Goal: Task Accomplishment & Management: Manage account settings

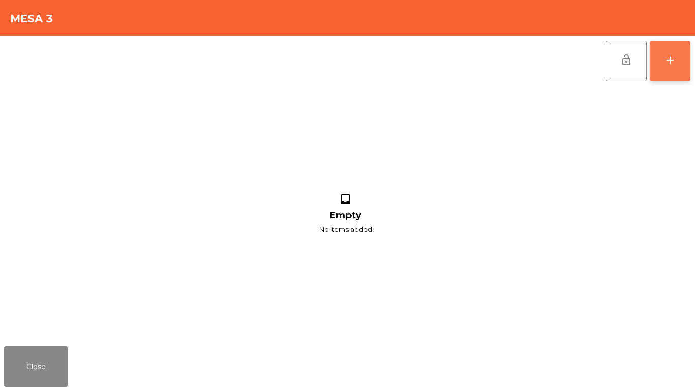
click at [681, 53] on button "add" at bounding box center [670, 61] width 41 height 41
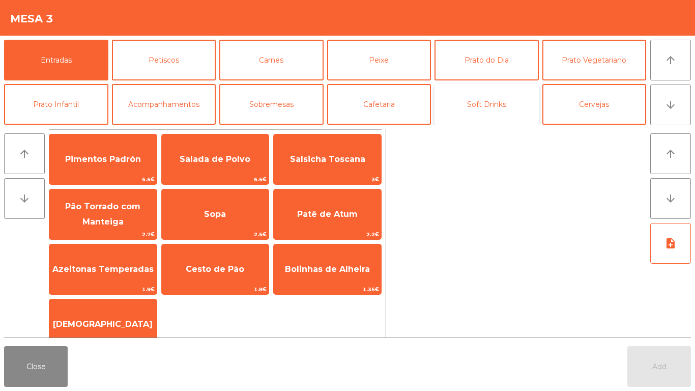
click at [499, 106] on button "Soft Drinks" at bounding box center [487, 104] width 104 height 41
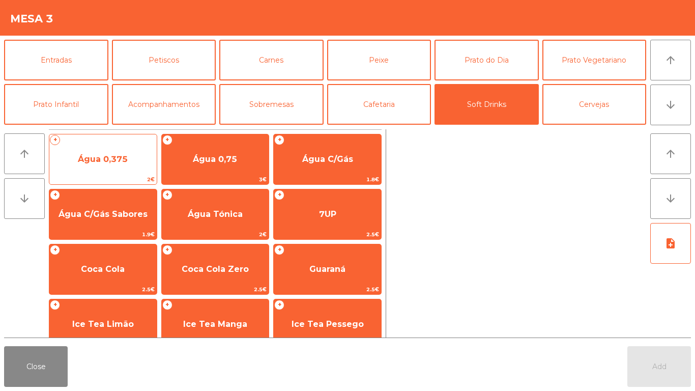
click at [107, 167] on span "Água 0,375" at bounding box center [102, 159] width 107 height 27
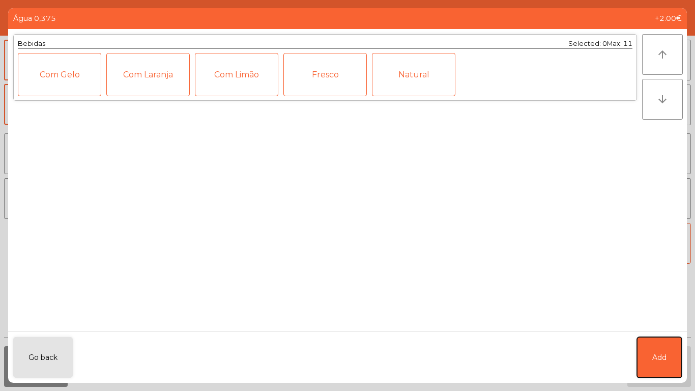
click at [655, 357] on span "Add" at bounding box center [660, 357] width 14 height 11
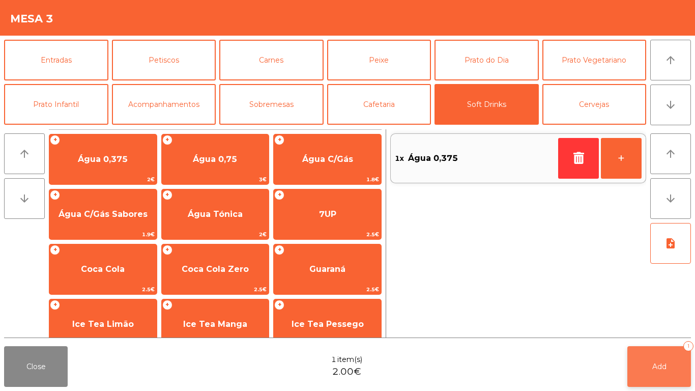
click at [656, 357] on button "Add 1" at bounding box center [660, 366] width 64 height 41
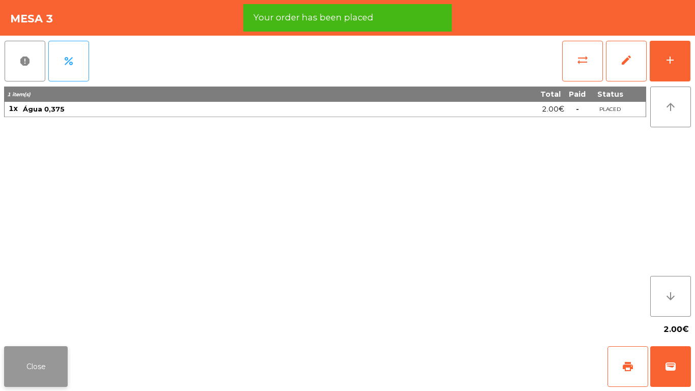
click at [23, 361] on button "Close" at bounding box center [36, 366] width 64 height 41
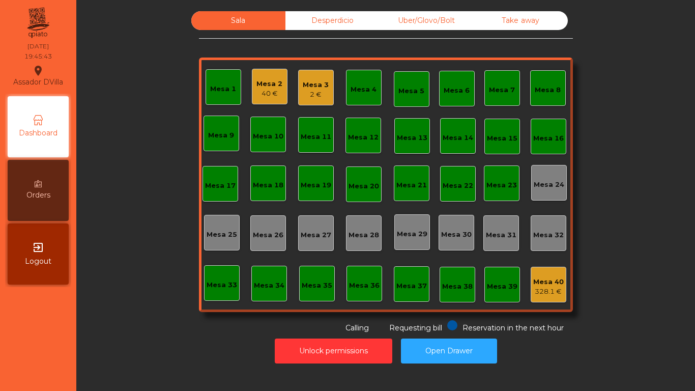
click at [431, 23] on div "Uber/Glovo/Bolt" at bounding box center [427, 20] width 94 height 19
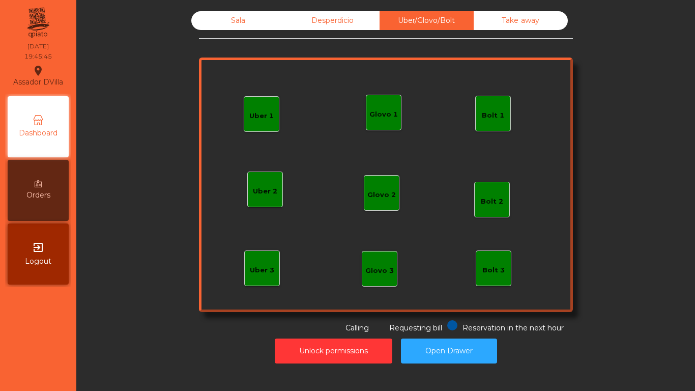
click at [380, 109] on div "Glovo 1" at bounding box center [384, 114] width 29 height 10
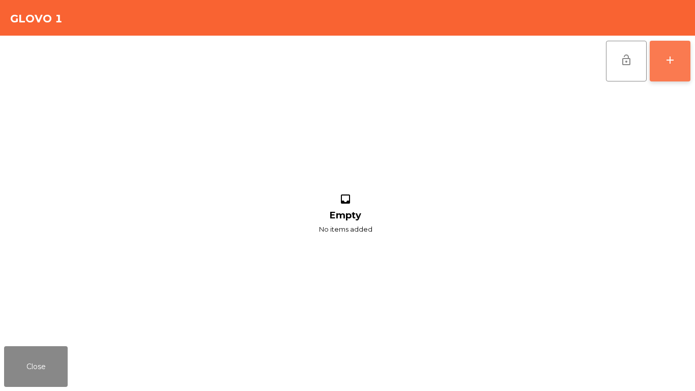
click at [690, 69] on button "add" at bounding box center [670, 61] width 41 height 41
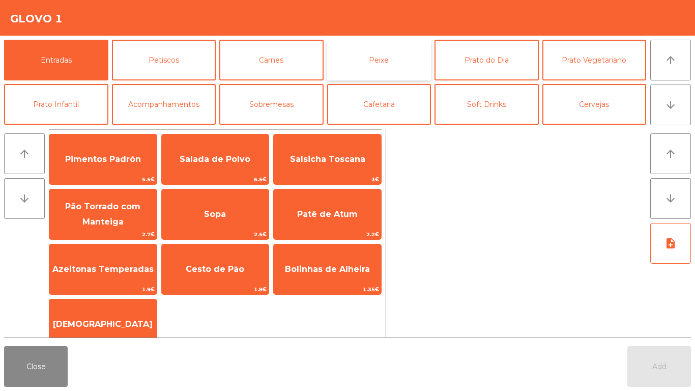
click at [401, 55] on button "Peixe" at bounding box center [379, 60] width 104 height 41
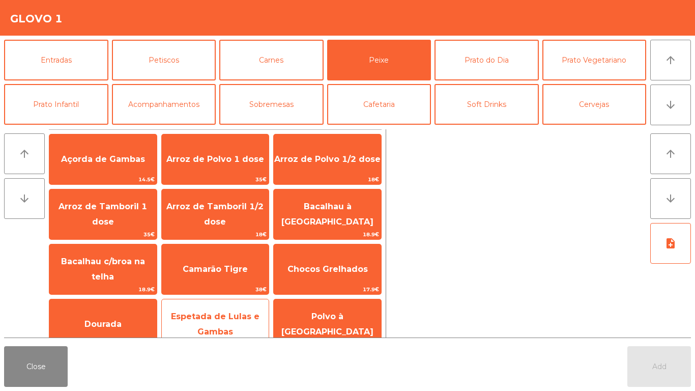
click at [218, 310] on span "Espetada de Lulas e Gambas" at bounding box center [215, 324] width 107 height 43
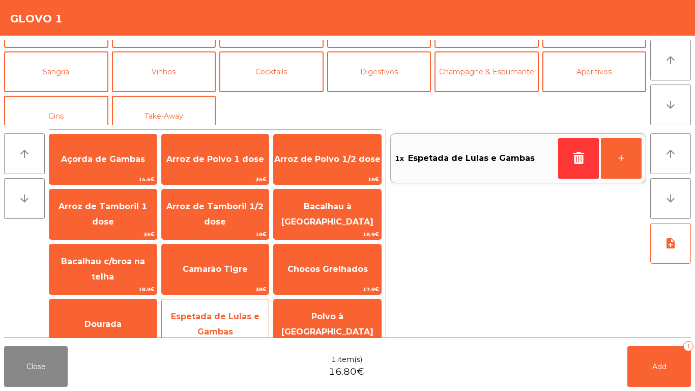
scroll to position [89, 0]
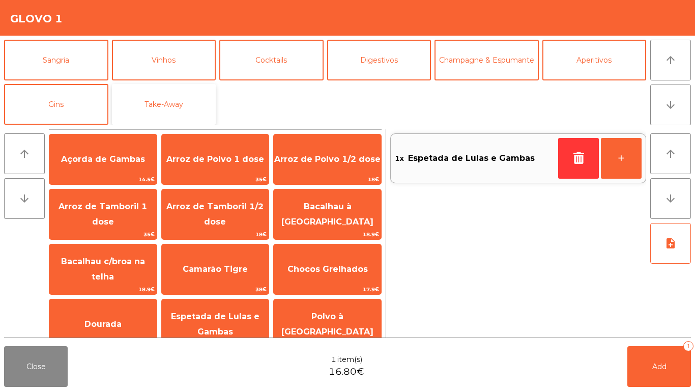
click at [171, 104] on button "Take-Away" at bounding box center [164, 104] width 104 height 41
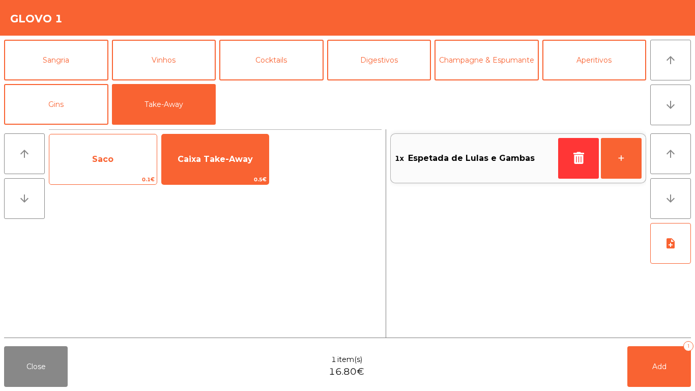
click at [110, 163] on span "Saco" at bounding box center [102, 159] width 21 height 10
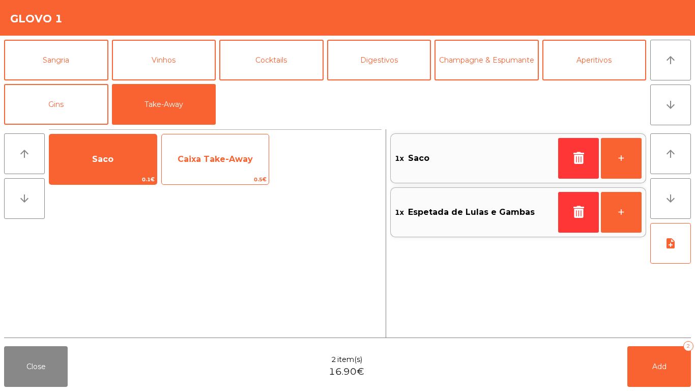
click at [210, 155] on span "Caixa Take-Away" at bounding box center [215, 159] width 75 height 10
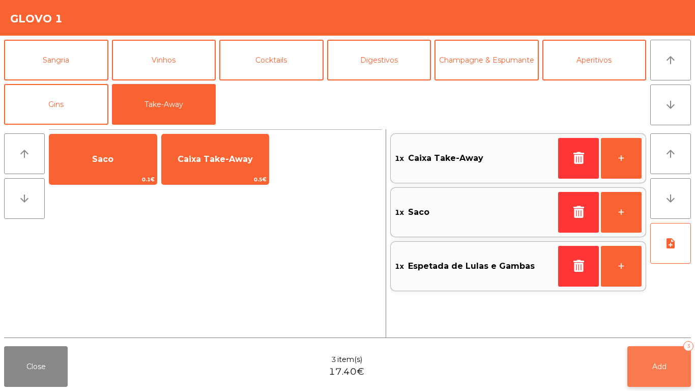
click at [667, 349] on button "Add 3" at bounding box center [660, 366] width 64 height 41
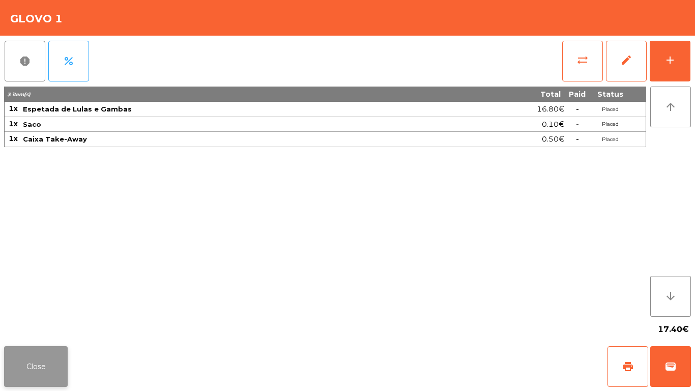
click at [23, 370] on button "Close" at bounding box center [36, 366] width 64 height 41
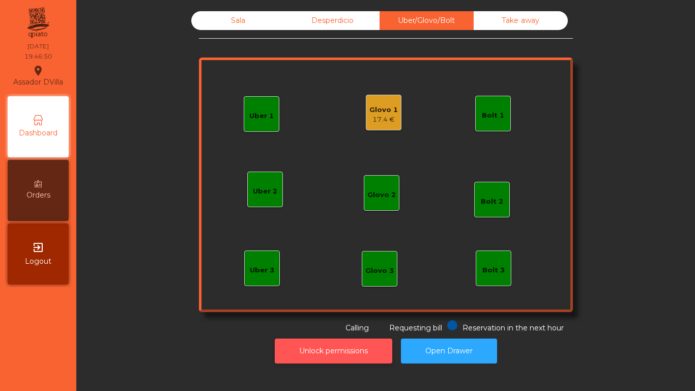
click at [340, 351] on button "Unlock permissions" at bounding box center [334, 351] width 118 height 25
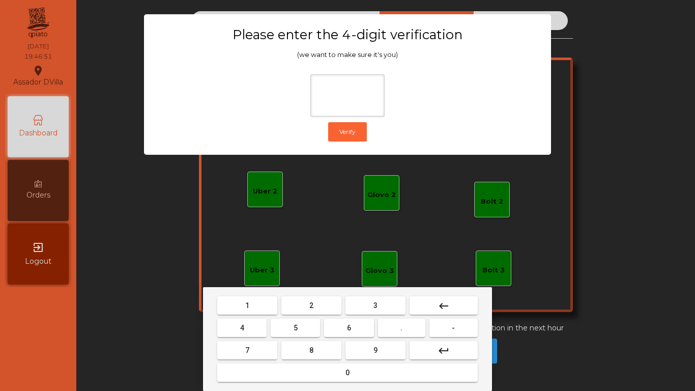
click at [300, 312] on button "2" at bounding box center [312, 305] width 60 height 18
drag, startPoint x: 263, startPoint y: 326, endPoint x: 349, endPoint y: 328, distance: 86.1
click at [263, 328] on button "4" at bounding box center [241, 328] width 49 height 18
click at [351, 327] on span "6" at bounding box center [349, 328] width 4 height 8
click at [353, 337] on button "6" at bounding box center [348, 328] width 49 height 18
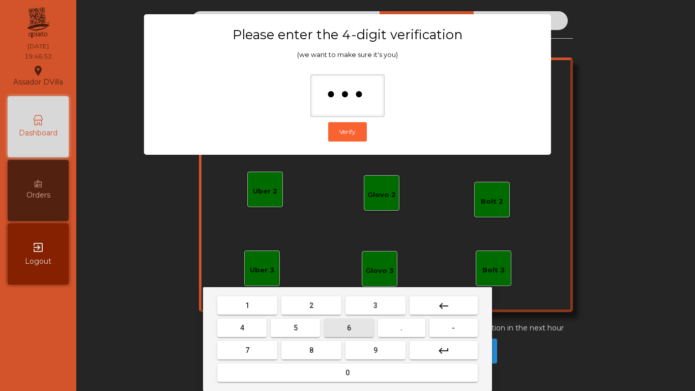
type input "****"
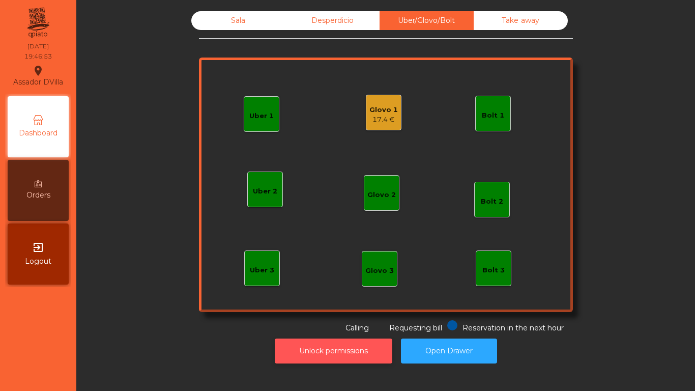
click at [306, 348] on button "Unlock permissions" at bounding box center [334, 351] width 118 height 25
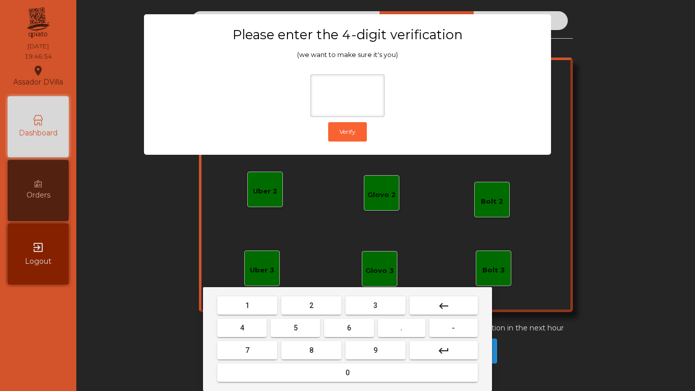
click at [293, 306] on button "2" at bounding box center [312, 305] width 60 height 18
click at [253, 334] on button "4" at bounding box center [241, 328] width 49 height 18
click at [362, 338] on mat-keyboard-key "6" at bounding box center [348, 328] width 53 height 22
click at [389, 355] on button "9" at bounding box center [376, 350] width 60 height 18
drag, startPoint x: 383, startPoint y: 351, endPoint x: 380, endPoint y: 347, distance: 5.4
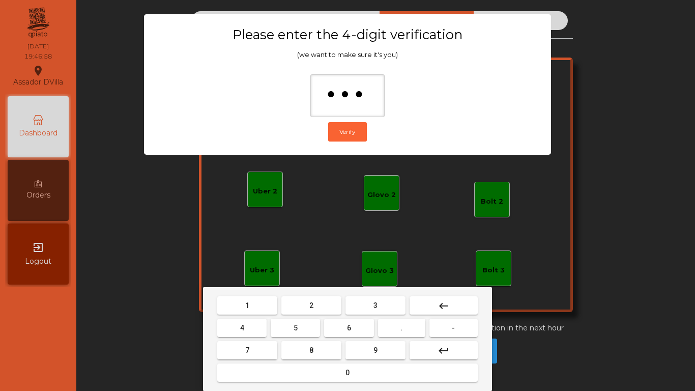
click at [382, 350] on button "9" at bounding box center [376, 350] width 60 height 18
type input "****"
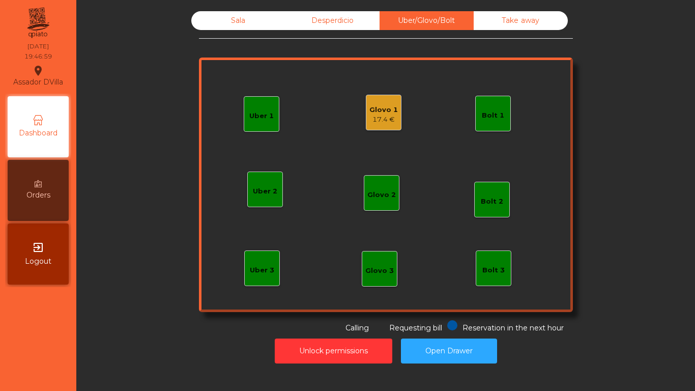
click at [380, 113] on div "Glovo 1" at bounding box center [384, 110] width 29 height 10
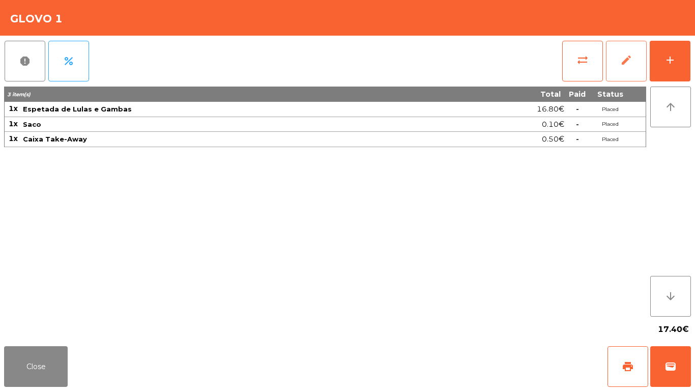
click at [615, 54] on button "edit" at bounding box center [626, 61] width 41 height 41
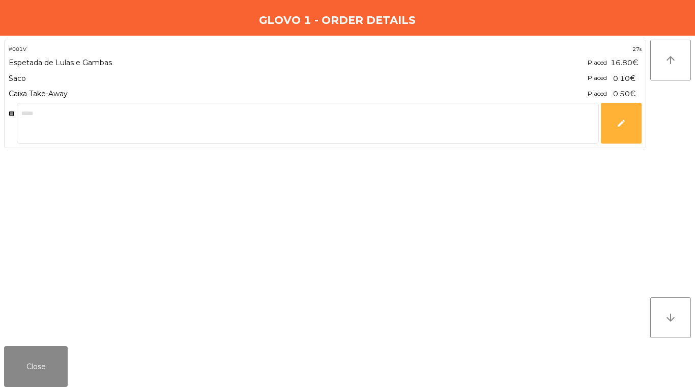
click at [44, 344] on div "Close" at bounding box center [347, 366] width 695 height 49
click at [44, 347] on button "Close" at bounding box center [36, 366] width 64 height 41
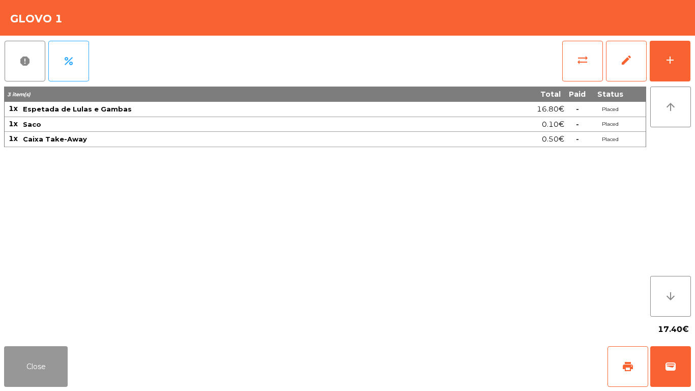
drag, startPoint x: 44, startPoint y: 347, endPoint x: 43, endPoint y: 363, distance: 15.8
click at [46, 351] on button "Close" at bounding box center [36, 366] width 64 height 41
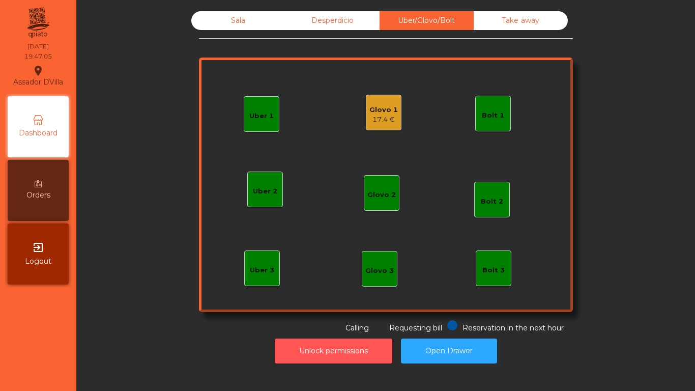
click at [345, 355] on button "Unlock permissions" at bounding box center [334, 351] width 118 height 25
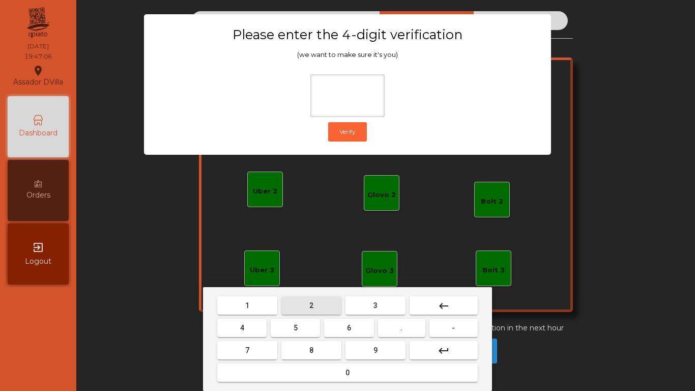
drag, startPoint x: 290, startPoint y: 307, endPoint x: 243, endPoint y: 330, distance: 51.9
click at [290, 308] on button "2" at bounding box center [312, 305] width 60 height 18
drag, startPoint x: 252, startPoint y: 325, endPoint x: 260, endPoint y: 331, distance: 10.1
click at [260, 331] on button "4" at bounding box center [241, 328] width 49 height 18
drag, startPoint x: 343, startPoint y: 324, endPoint x: 360, endPoint y: 344, distance: 27.1
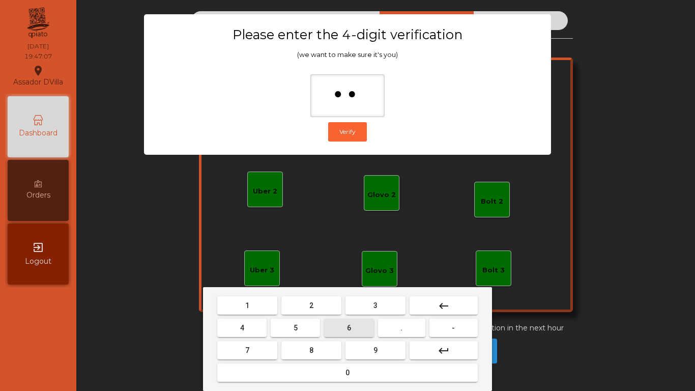
click at [347, 328] on button "6" at bounding box center [348, 328] width 49 height 18
click at [361, 345] on button "9" at bounding box center [376, 350] width 60 height 18
type input "****"
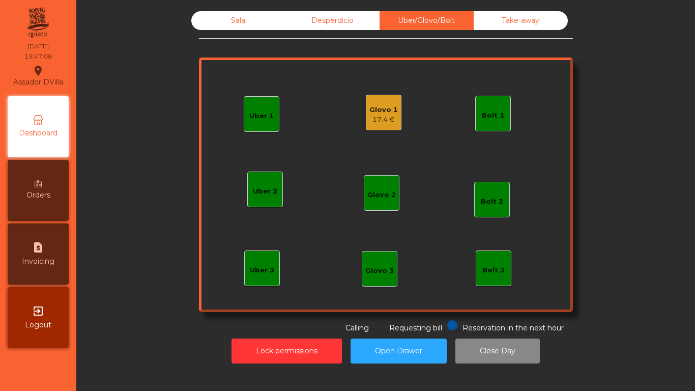
click at [370, 106] on div "Glovo 1" at bounding box center [384, 110] width 29 height 10
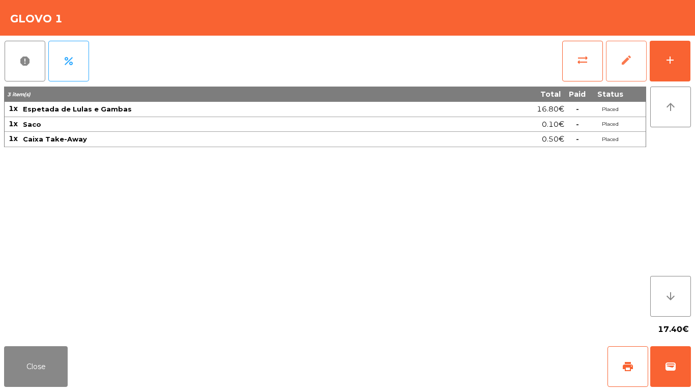
click at [646, 55] on button "edit" at bounding box center [626, 61] width 41 height 41
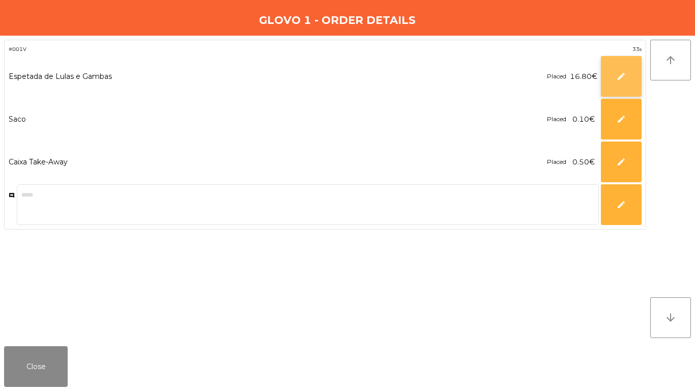
click at [617, 62] on button "edit" at bounding box center [621, 76] width 41 height 41
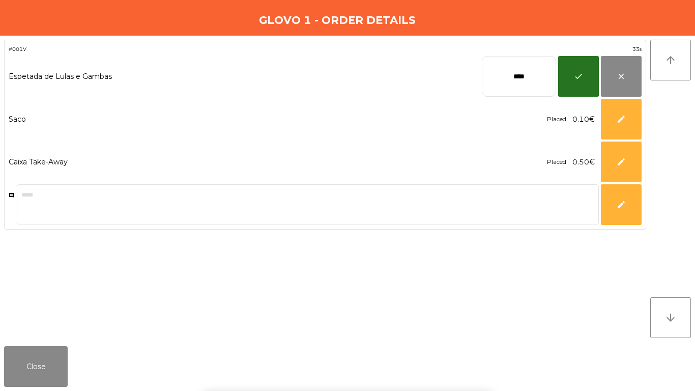
click at [523, 70] on input "****" at bounding box center [519, 76] width 74 height 41
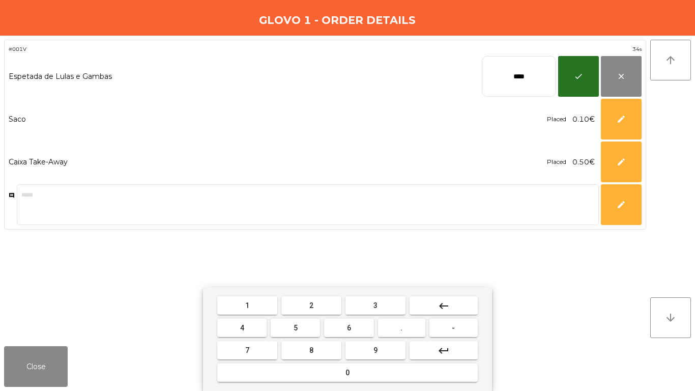
click at [523, 70] on input "****" at bounding box center [519, 76] width 74 height 41
type input "****"
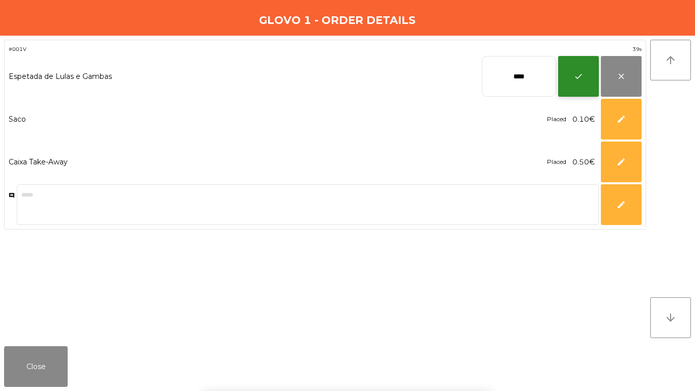
click at [576, 76] on span "check" at bounding box center [578, 76] width 9 height 9
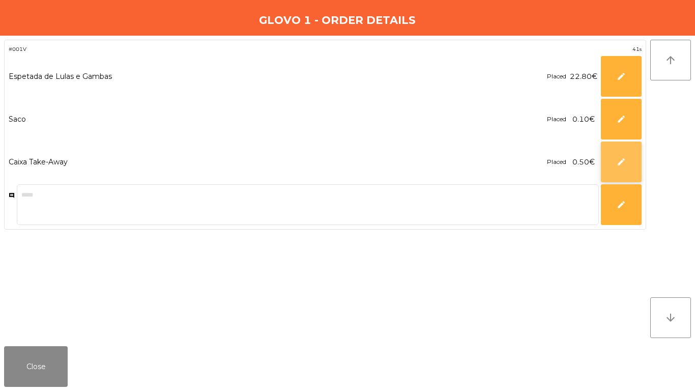
click at [624, 150] on button "edit" at bounding box center [621, 162] width 41 height 41
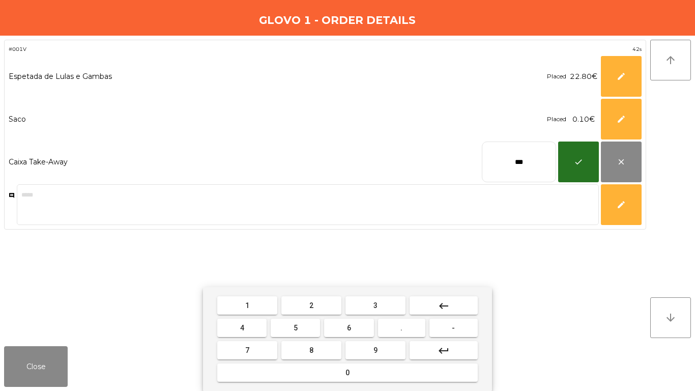
click at [501, 162] on input "***" at bounding box center [519, 162] width 74 height 41
type input "****"
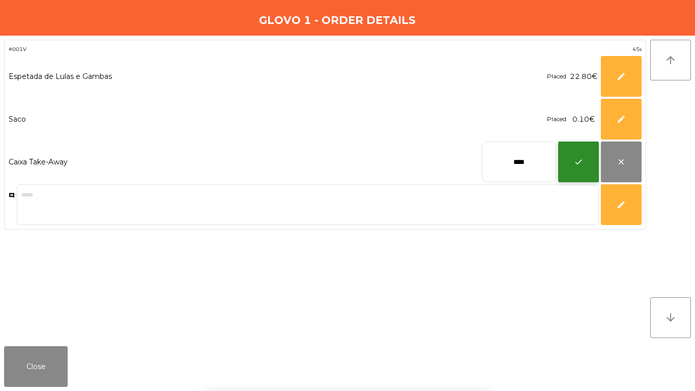
click at [582, 164] on span "check" at bounding box center [578, 161] width 9 height 9
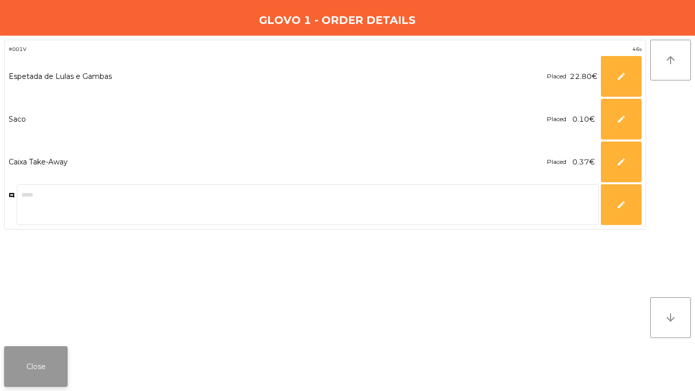
click at [58, 361] on button "Close" at bounding box center [36, 366] width 64 height 41
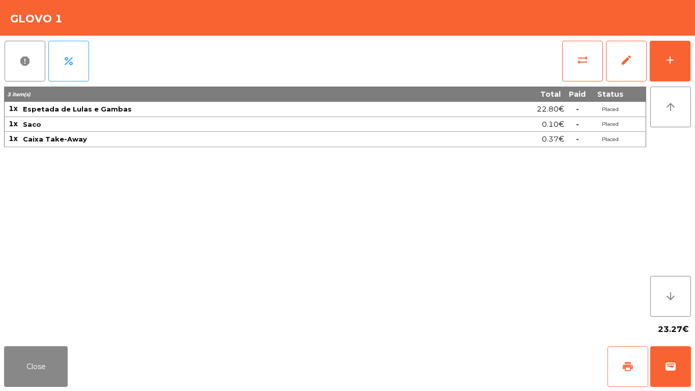
click at [616, 363] on button "print" at bounding box center [628, 366] width 41 height 41
click at [669, 353] on button "wallet" at bounding box center [671, 366] width 41 height 41
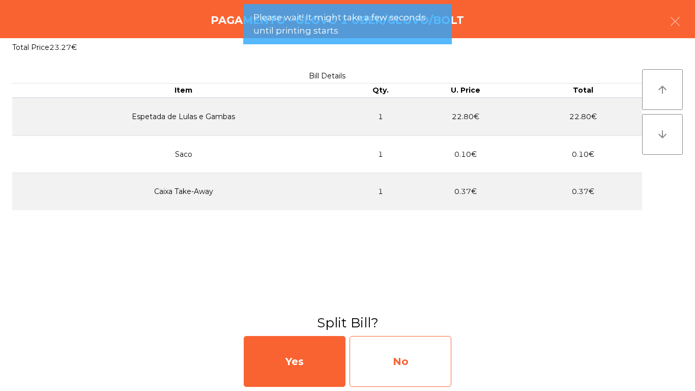
click at [393, 346] on div "No" at bounding box center [401, 361] width 102 height 51
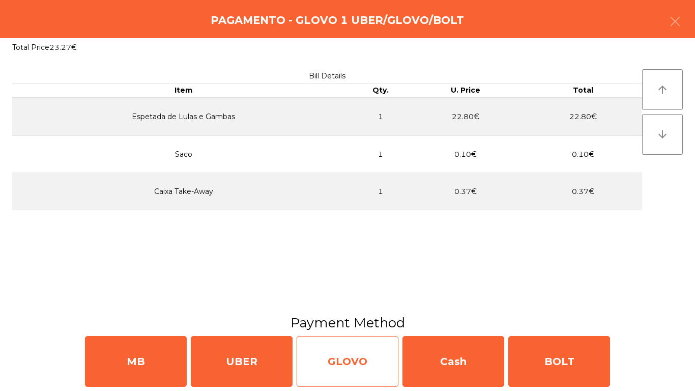
click at [368, 368] on div "GLOVO" at bounding box center [348, 361] width 102 height 51
select select "**"
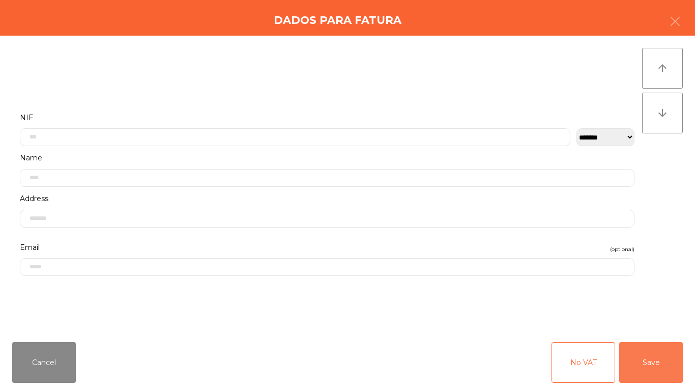
drag, startPoint x: 667, startPoint y: 377, endPoint x: 620, endPoint y: 372, distance: 47.6
click at [667, 376] on button "Save" at bounding box center [652, 362] width 64 height 41
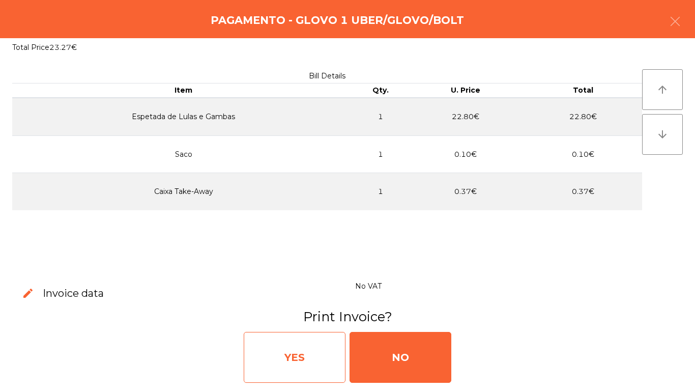
click at [324, 350] on div "YES" at bounding box center [295, 357] width 102 height 51
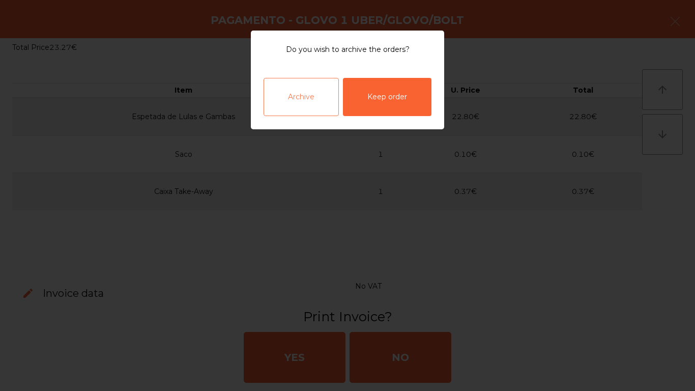
click at [291, 98] on div "Archive" at bounding box center [301, 97] width 75 height 38
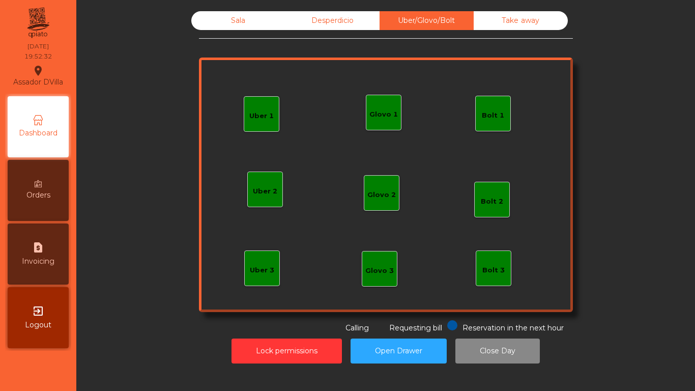
click at [222, 25] on div "Sala" at bounding box center [238, 20] width 94 height 19
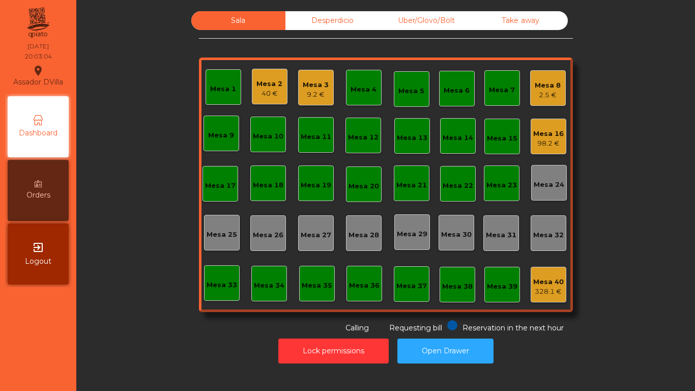
drag, startPoint x: 222, startPoint y: 25, endPoint x: 253, endPoint y: 120, distance: 99.5
click at [253, 120] on div "Mesa 10" at bounding box center [268, 135] width 36 height 36
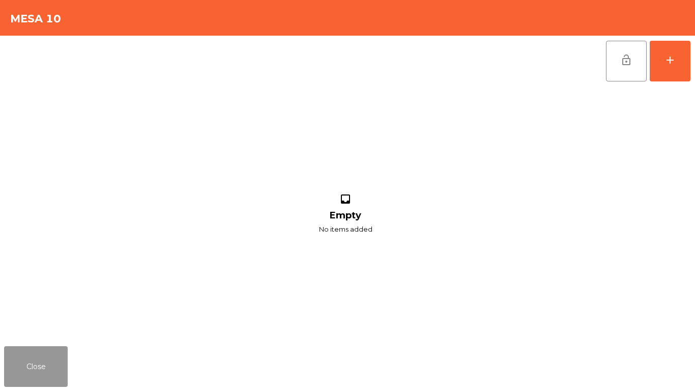
click at [11, 369] on button "Close" at bounding box center [36, 366] width 64 height 41
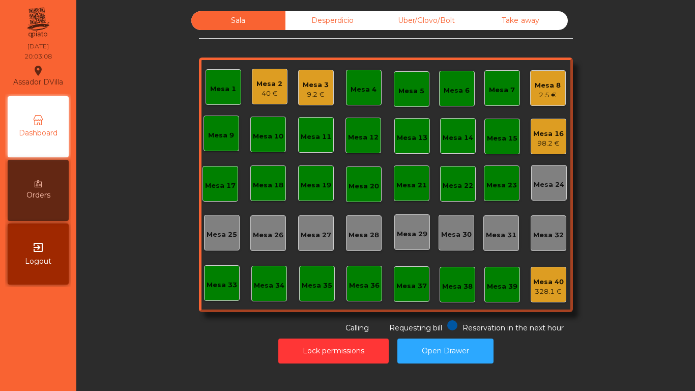
click at [437, 19] on div "Uber/Glovo/Bolt" at bounding box center [427, 20] width 94 height 19
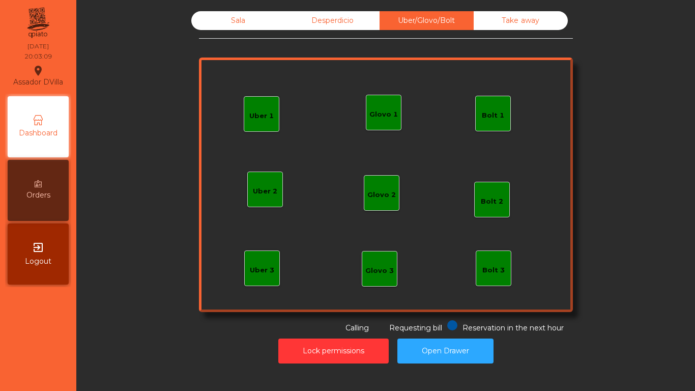
click at [388, 114] on div "Glovo 1" at bounding box center [384, 114] width 29 height 10
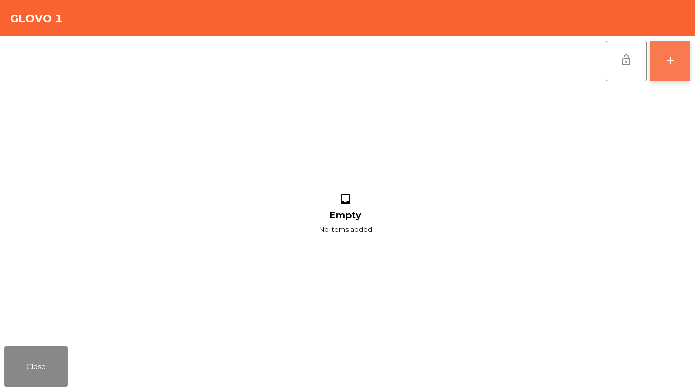
click at [685, 74] on button "add" at bounding box center [670, 61] width 41 height 41
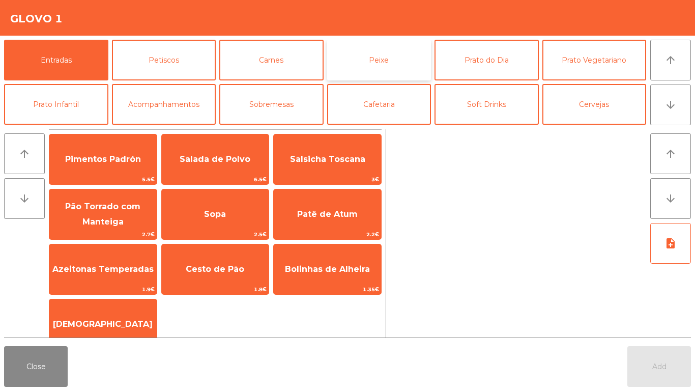
click at [369, 61] on button "Peixe" at bounding box center [379, 60] width 104 height 41
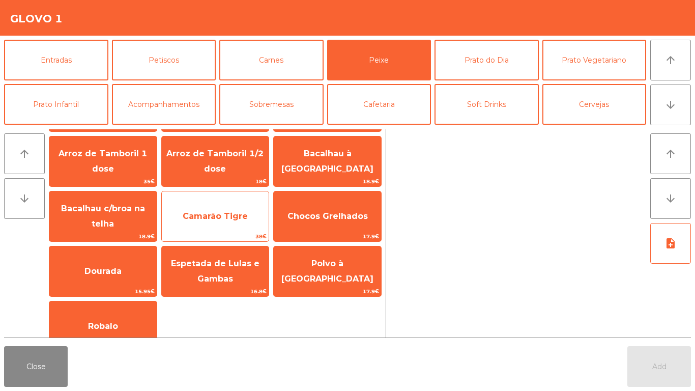
scroll to position [71, 0]
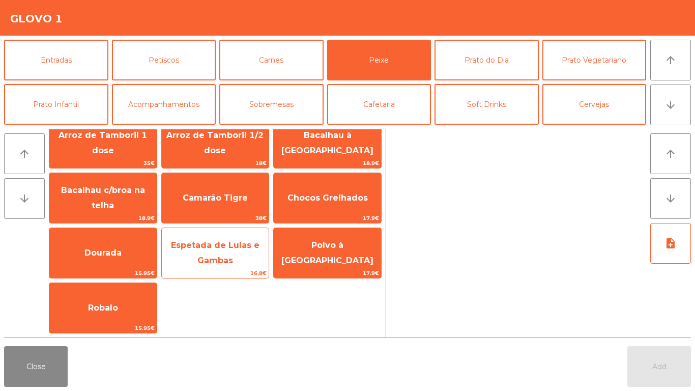
click at [210, 247] on span "Espetada de Lulas e Gambas" at bounding box center [215, 252] width 89 height 25
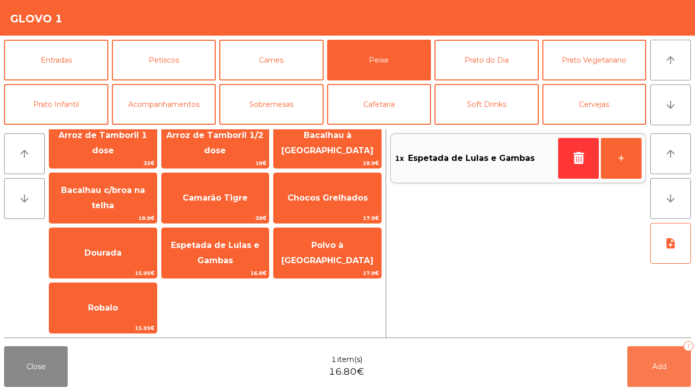
click at [677, 376] on button "Add 1" at bounding box center [660, 366] width 64 height 41
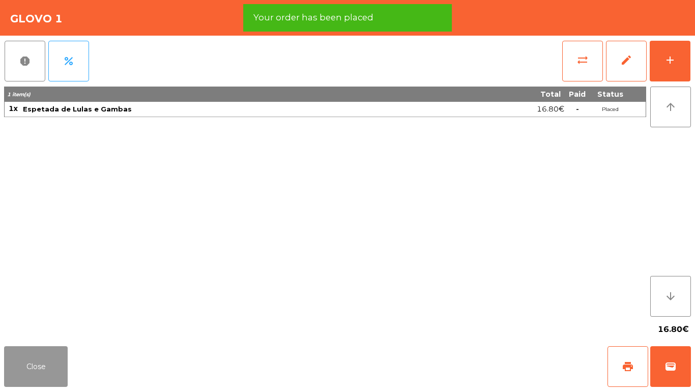
click at [50, 367] on button "Close" at bounding box center [36, 366] width 64 height 41
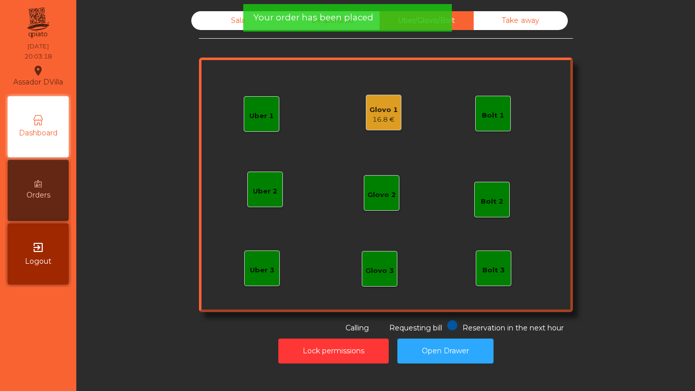
click at [376, 108] on div "Glovo 1" at bounding box center [384, 110] width 29 height 10
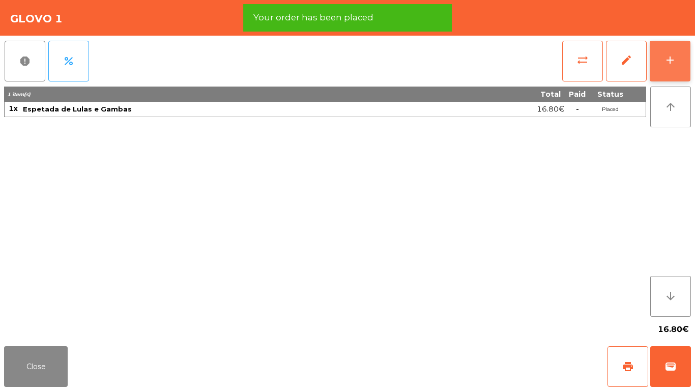
click at [684, 57] on button "add" at bounding box center [670, 61] width 41 height 41
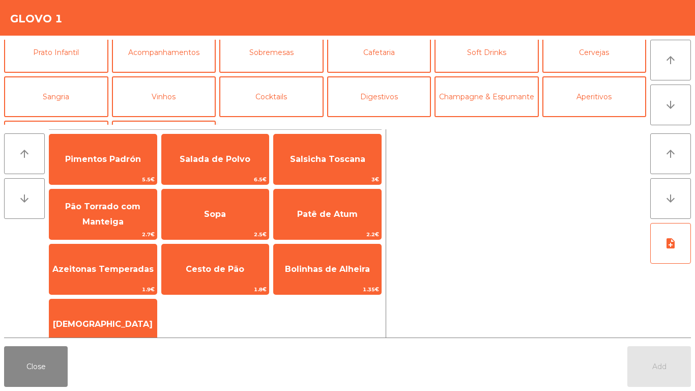
scroll to position [89, 0]
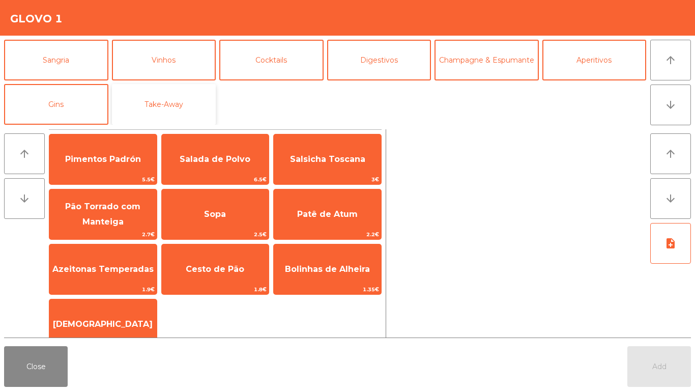
click at [192, 97] on button "Take-Away" at bounding box center [164, 104] width 104 height 41
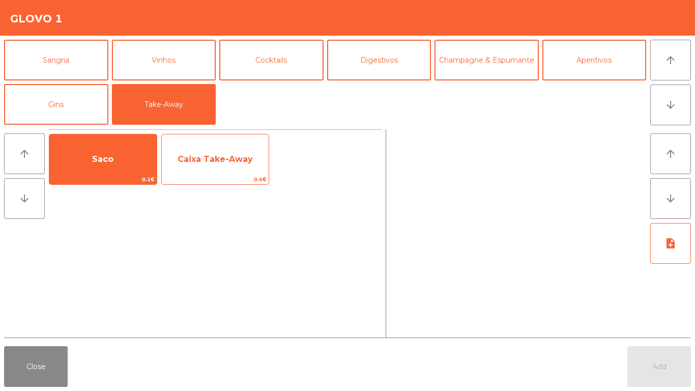
click at [165, 158] on span "Caixa Take-Away" at bounding box center [215, 159] width 107 height 27
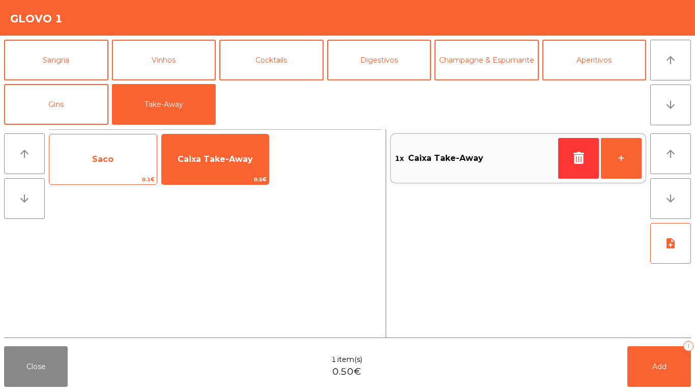
click at [100, 158] on span "Saco" at bounding box center [102, 159] width 21 height 10
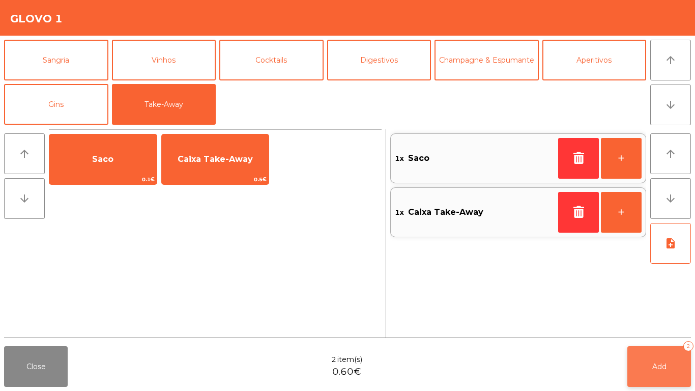
click at [660, 373] on button "Add 2" at bounding box center [660, 366] width 64 height 41
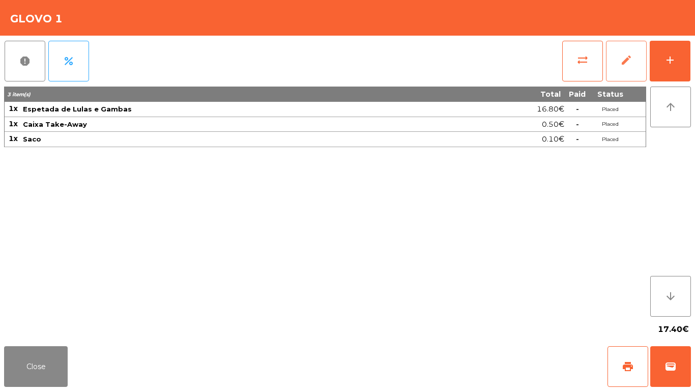
click at [637, 66] on button "edit" at bounding box center [626, 61] width 41 height 41
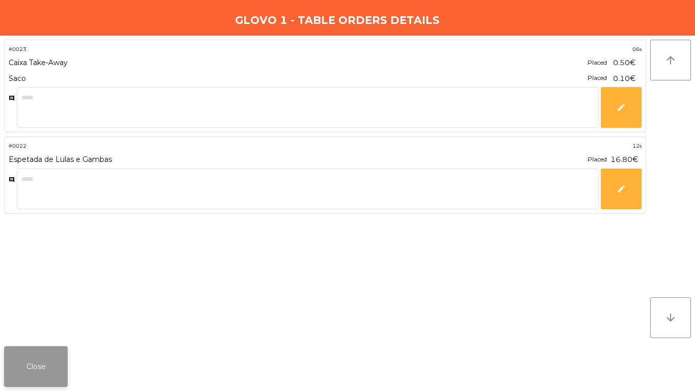
click at [48, 369] on button "Close" at bounding box center [36, 366] width 64 height 41
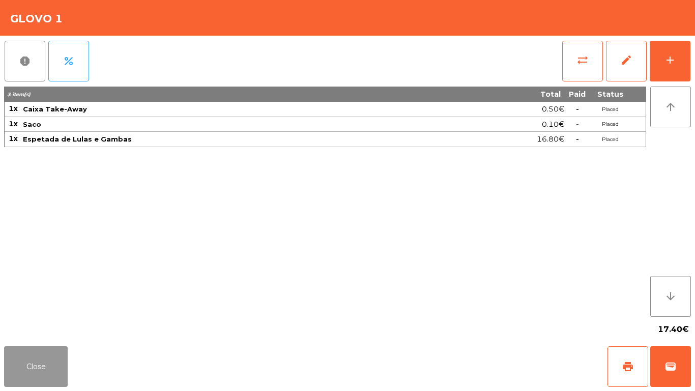
click at [48, 369] on button "Close" at bounding box center [36, 366] width 64 height 41
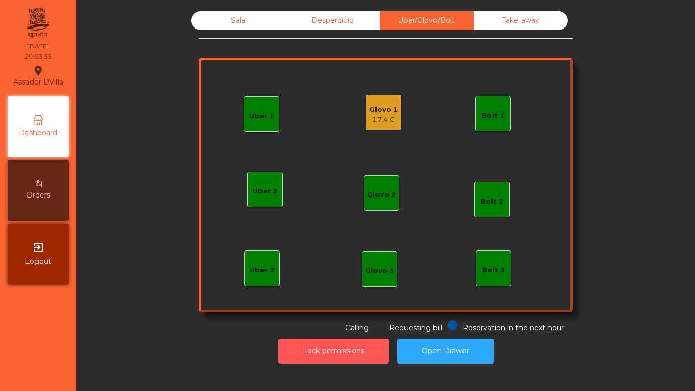
click at [329, 346] on button "Lock permissions" at bounding box center [334, 351] width 110 height 25
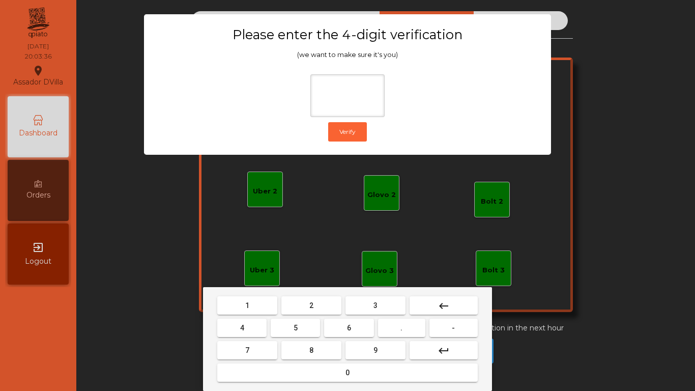
click at [310, 296] on mat-keyboard-key "2" at bounding box center [312, 305] width 64 height 22
click at [286, 315] on mat-keyboard-key "2" at bounding box center [312, 305] width 64 height 22
click at [288, 313] on button "2" at bounding box center [312, 305] width 60 height 18
click at [260, 322] on button "4" at bounding box center [241, 328] width 49 height 18
click at [355, 328] on button "6" at bounding box center [348, 328] width 49 height 18
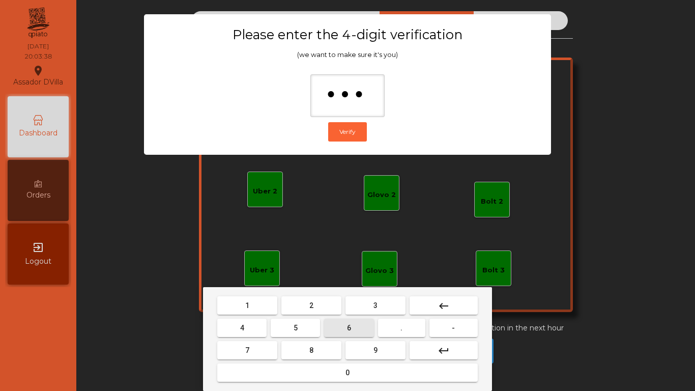
click at [364, 353] on button "9" at bounding box center [376, 350] width 60 height 18
type input "****"
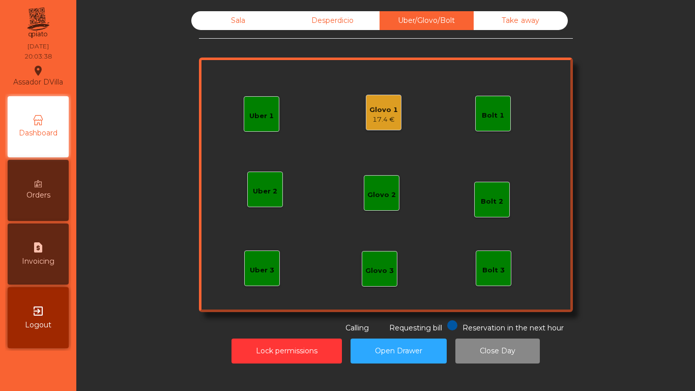
click at [382, 105] on div "Glovo 1" at bounding box center [384, 110] width 29 height 10
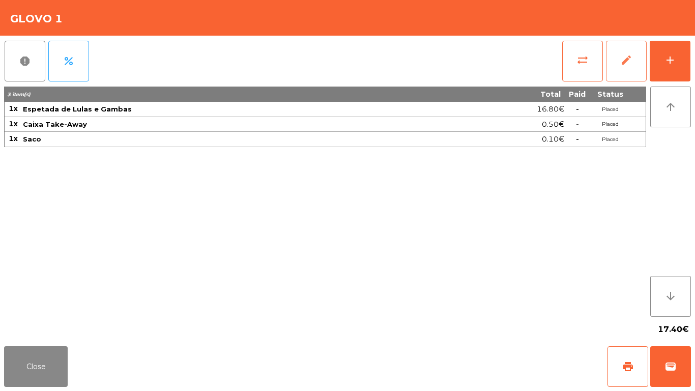
click at [643, 65] on button "edit" at bounding box center [626, 61] width 41 height 41
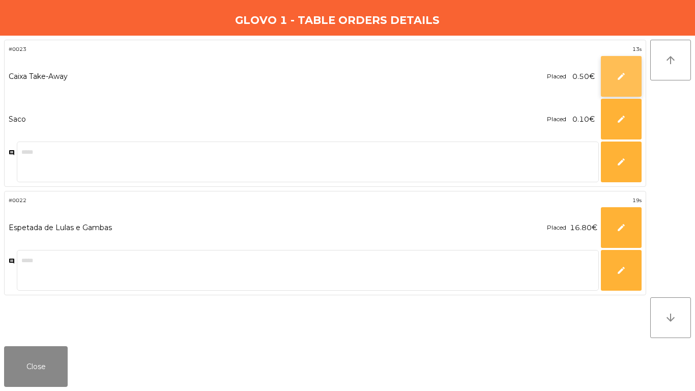
click at [610, 72] on button "edit" at bounding box center [621, 76] width 41 height 41
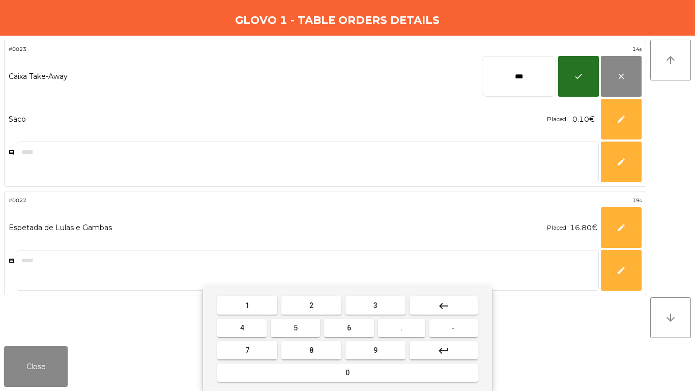
click at [529, 79] on input "***" at bounding box center [519, 76] width 74 height 41
type input "****"
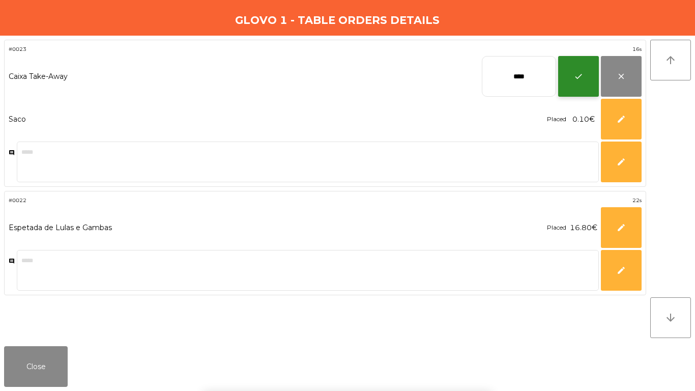
click at [586, 65] on button "check" at bounding box center [579, 76] width 41 height 41
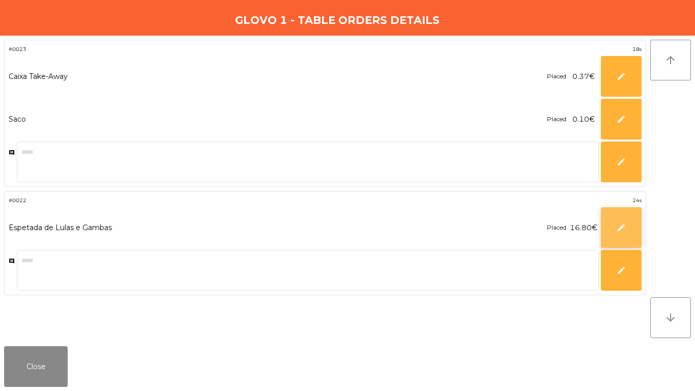
click at [607, 230] on button "edit" at bounding box center [621, 227] width 41 height 41
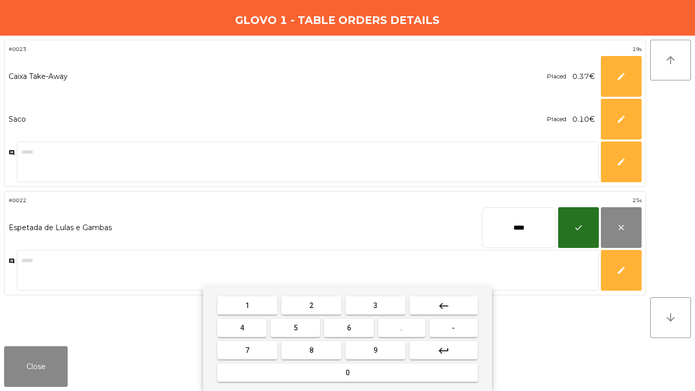
click at [504, 225] on input "****" at bounding box center [519, 227] width 74 height 41
type input "****"
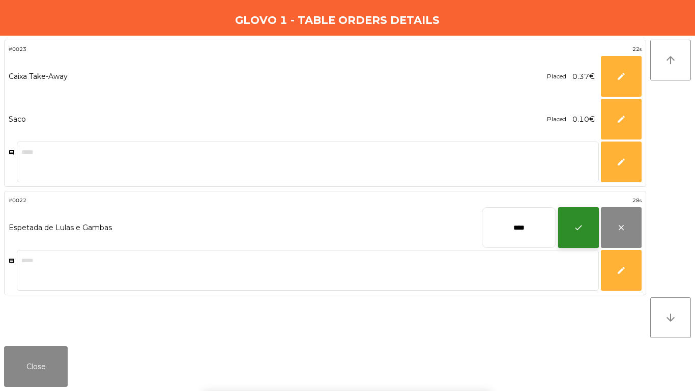
click at [572, 226] on button "check" at bounding box center [579, 227] width 41 height 41
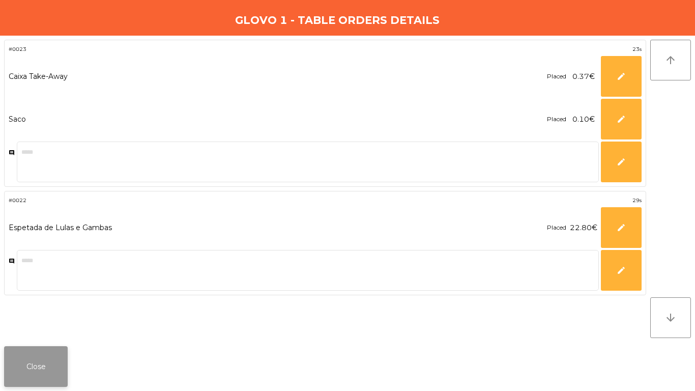
click at [33, 359] on button "Close" at bounding box center [36, 366] width 64 height 41
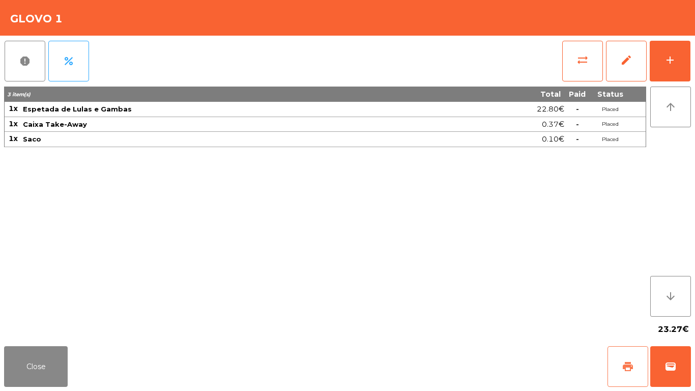
click at [625, 368] on span "print" at bounding box center [628, 366] width 12 height 12
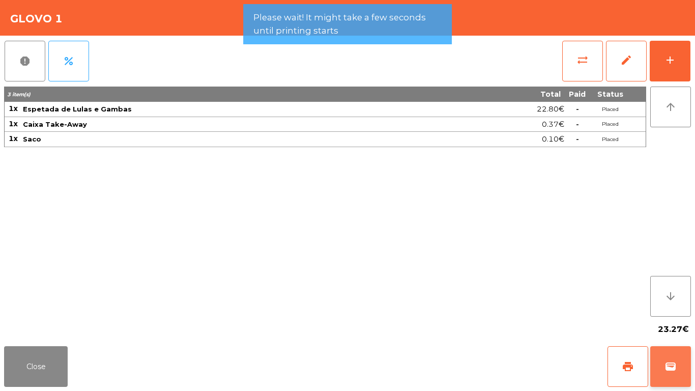
click at [681, 368] on button "wallet" at bounding box center [671, 366] width 41 height 41
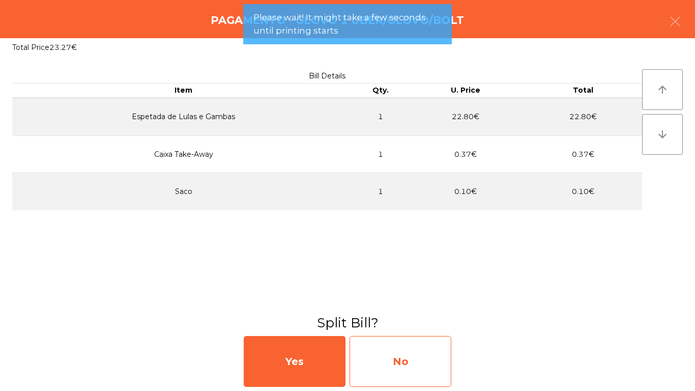
click at [427, 365] on div "No" at bounding box center [401, 361] width 102 height 51
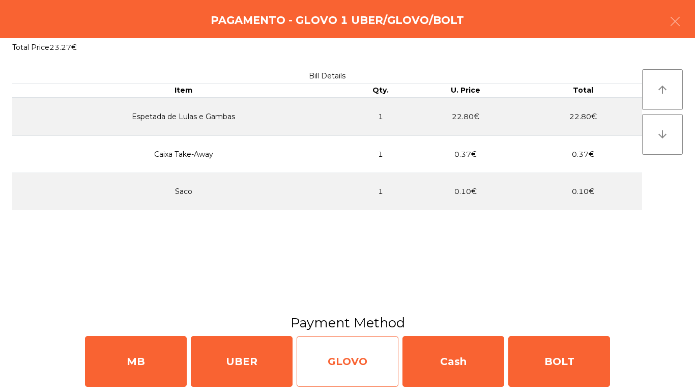
click at [373, 364] on div "GLOVO" at bounding box center [348, 361] width 102 height 51
select select "**"
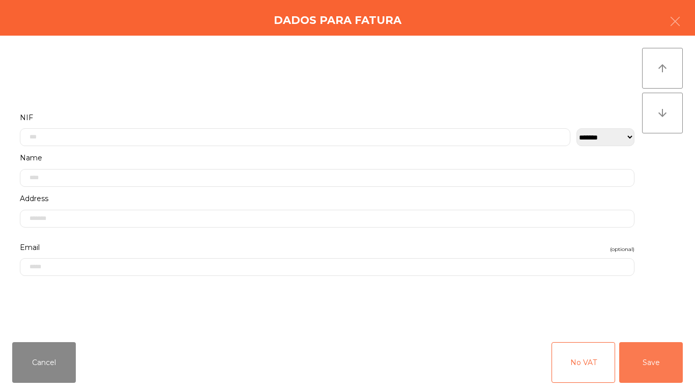
click at [657, 379] on button "Save" at bounding box center [652, 362] width 64 height 41
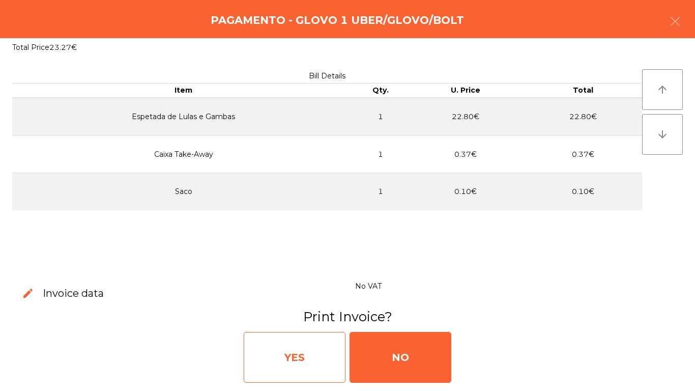
click at [286, 359] on div "YES" at bounding box center [295, 357] width 102 height 51
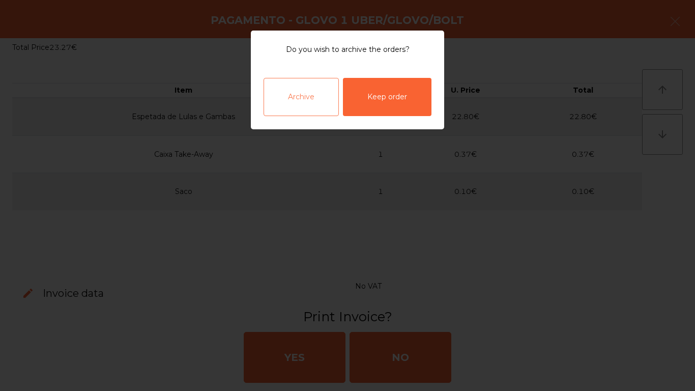
click at [322, 82] on div "Archive" at bounding box center [301, 97] width 75 height 38
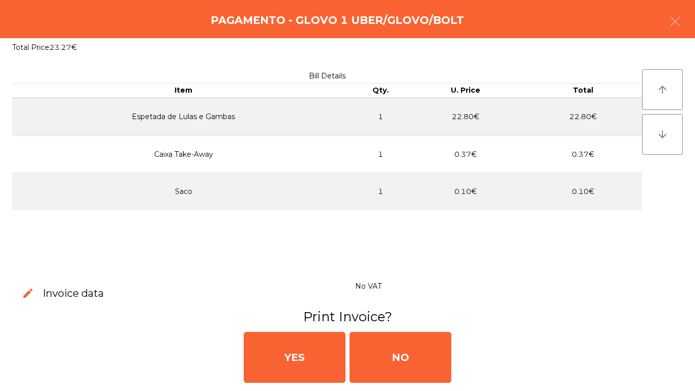
click at [322, 82] on div "Bill Details Item Qty. U. Price Total Espetada de Lulas e Gambas 1 22.80€ 22.80…" at bounding box center [327, 120] width 630 height 102
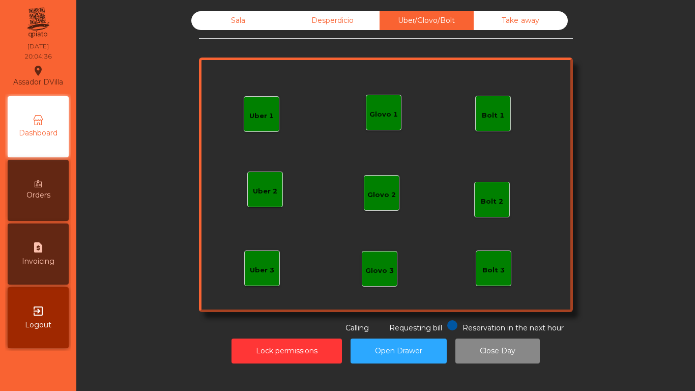
click at [367, 137] on div "Uber 1 Uber 3 Bolt 2 Glovo 2 Uber 2 Glovo 1 Bolt 1 Bolt 3 Glovo 3" at bounding box center [386, 185] width 374 height 255
click at [220, 26] on div "Sala" at bounding box center [238, 20] width 94 height 19
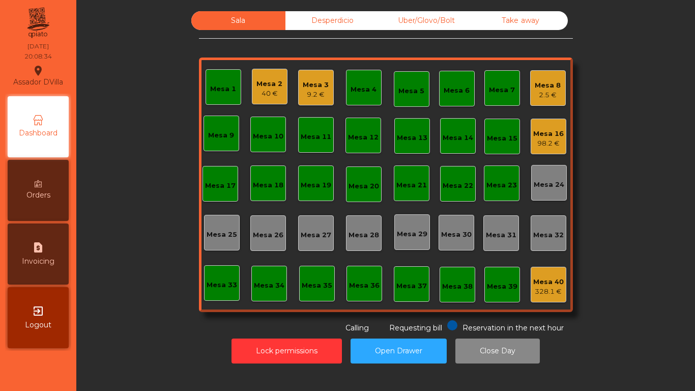
click at [556, 90] on div "Mesa 8" at bounding box center [548, 85] width 26 height 10
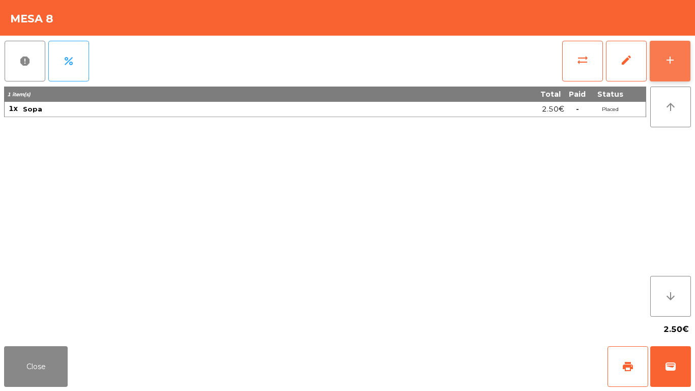
click at [684, 71] on button "add" at bounding box center [670, 61] width 41 height 41
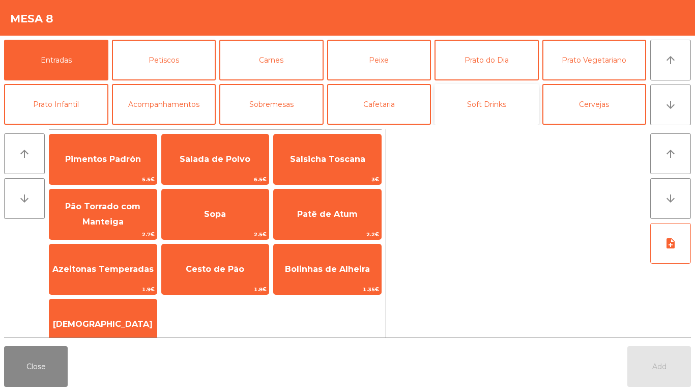
click at [495, 110] on button "Soft Drinks" at bounding box center [487, 104] width 104 height 41
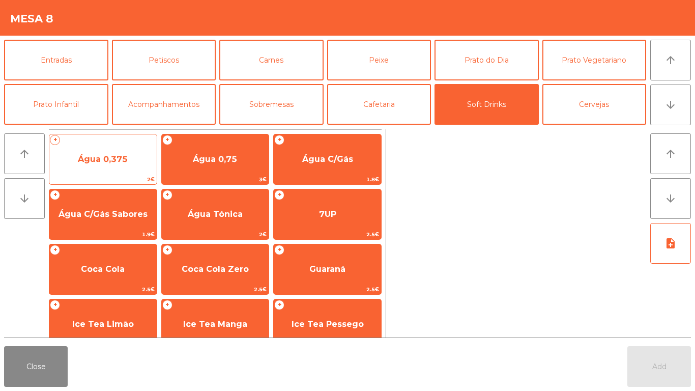
click at [108, 167] on span "Água 0,375" at bounding box center [102, 159] width 107 height 27
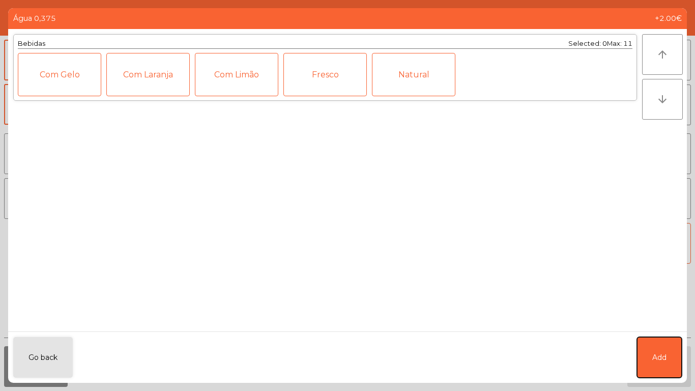
click at [662, 348] on button "Add" at bounding box center [659, 357] width 45 height 41
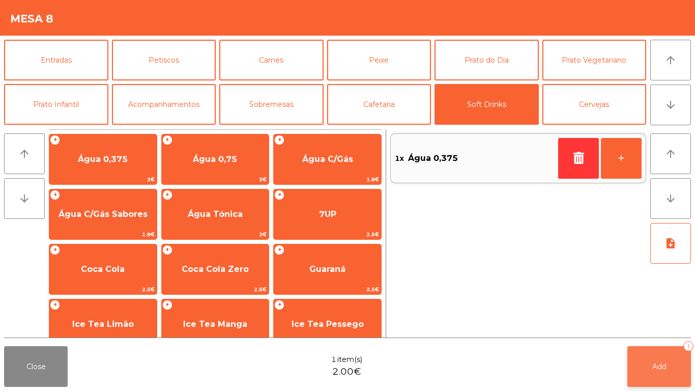
click at [652, 350] on button "Add 1" at bounding box center [660, 366] width 64 height 41
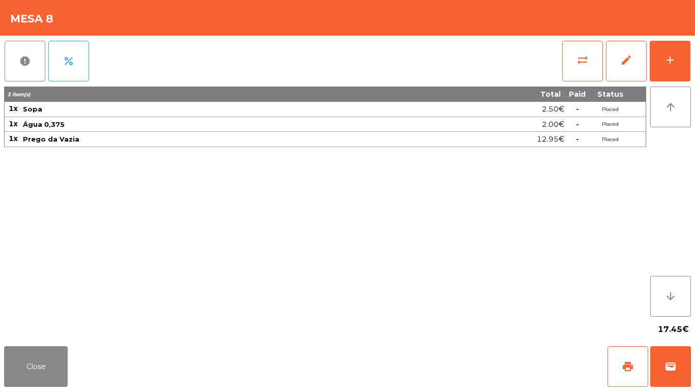
click at [570, 6] on div "Mesa 8" at bounding box center [347, 18] width 695 height 36
click at [45, 370] on button "Close" at bounding box center [36, 366] width 64 height 41
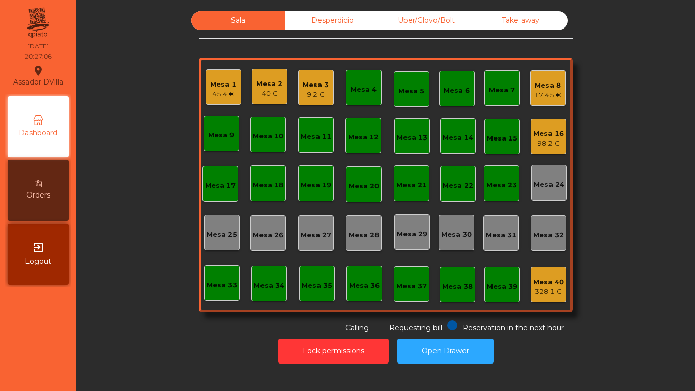
click at [545, 135] on div "Mesa 16" at bounding box center [549, 134] width 31 height 10
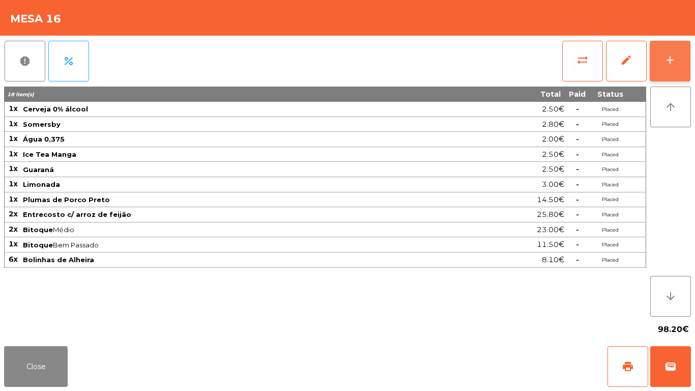
click at [677, 45] on button "add" at bounding box center [670, 61] width 41 height 41
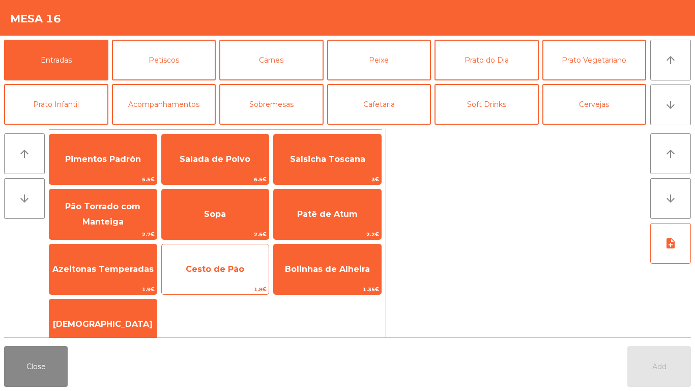
drag, startPoint x: 232, startPoint y: 288, endPoint x: 228, endPoint y: 275, distance: 13.5
click at [232, 287] on span "1.8€" at bounding box center [215, 290] width 107 height 10
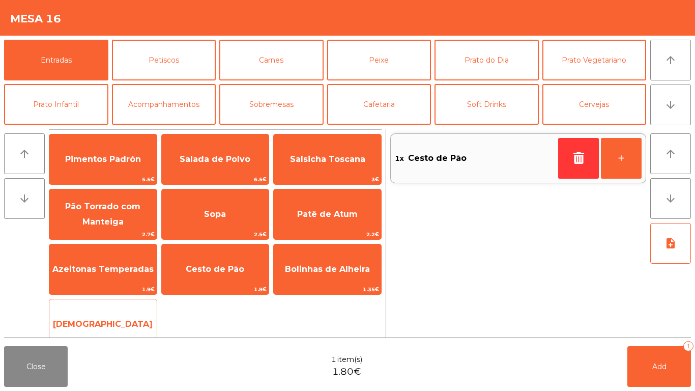
click at [150, 310] on div "Manteiga 1€" at bounding box center [103, 324] width 108 height 51
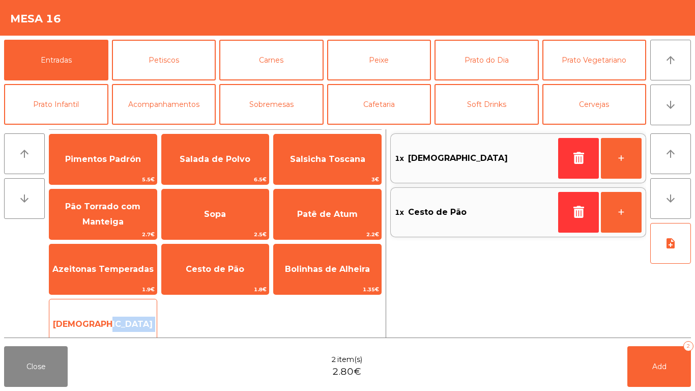
click at [147, 310] on div "Manteiga 1€" at bounding box center [103, 324] width 108 height 51
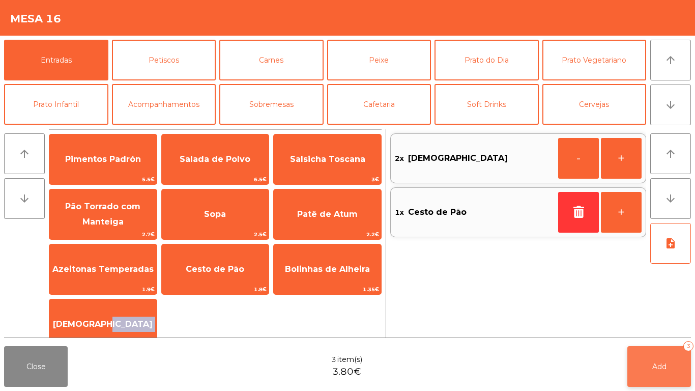
click at [655, 358] on button "Add 3" at bounding box center [660, 366] width 64 height 41
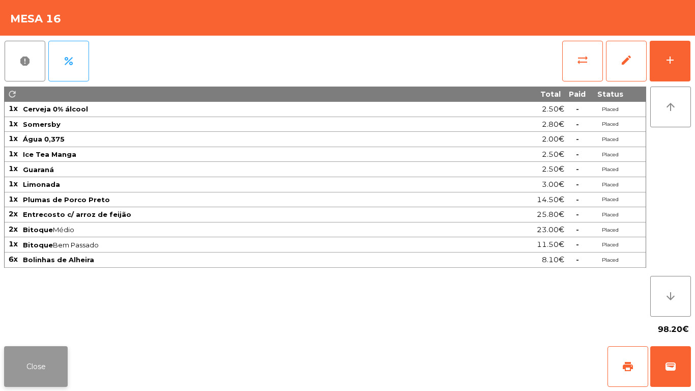
click at [32, 359] on button "Close" at bounding box center [36, 366] width 64 height 41
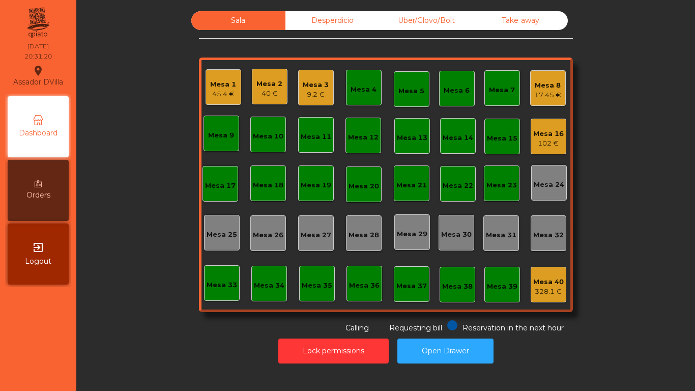
click at [545, 85] on div "Mesa 8" at bounding box center [548, 85] width 27 height 10
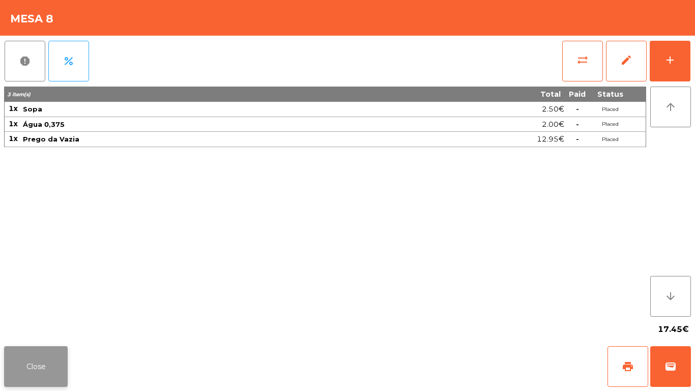
click at [44, 373] on button "Close" at bounding box center [36, 366] width 64 height 41
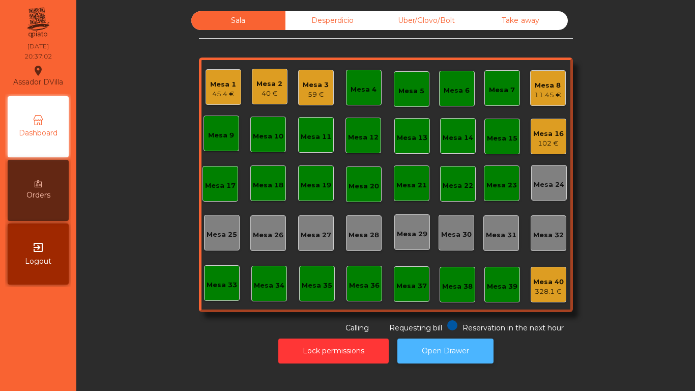
click at [459, 339] on button "Open Drawer" at bounding box center [446, 351] width 96 height 25
click at [273, 90] on div "40 €" at bounding box center [270, 94] width 26 height 10
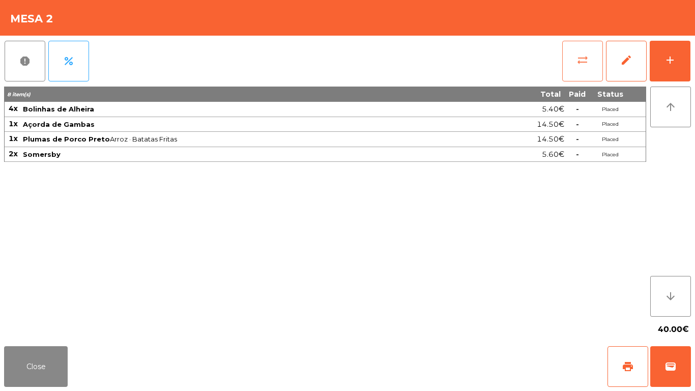
click at [575, 65] on button "sync_alt" at bounding box center [583, 61] width 41 height 41
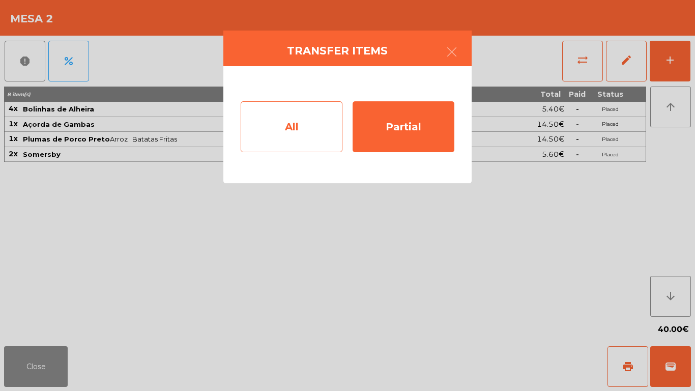
click at [313, 113] on div "All" at bounding box center [292, 126] width 102 height 51
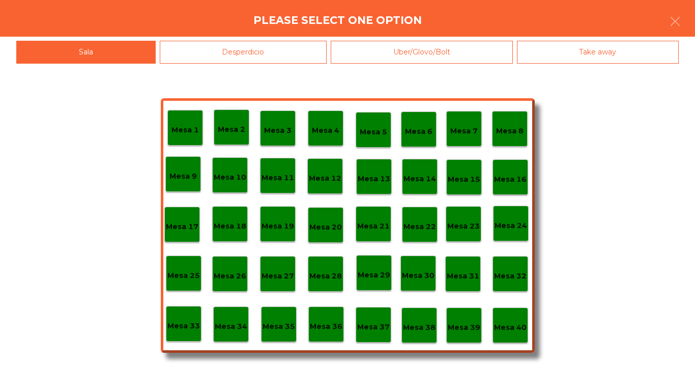
click at [478, 336] on div "Mesa 39" at bounding box center [465, 326] width 36 height 36
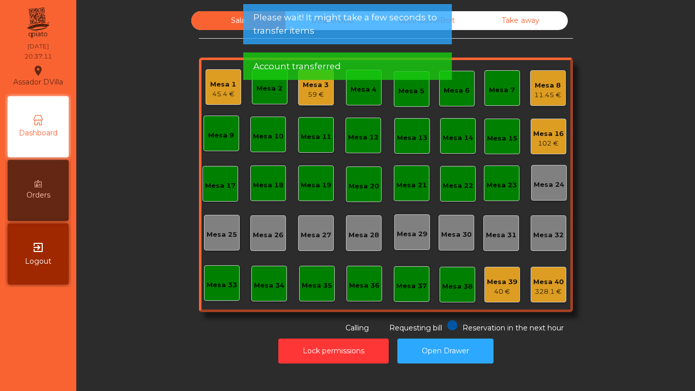
click at [579, 309] on div "Sala Desperdicio Uber/Glovo/Bolt Take away Mesa 1 45.4 € Mesa 2 Mesa 3 59 € Mes…" at bounding box center [386, 172] width 592 height 322
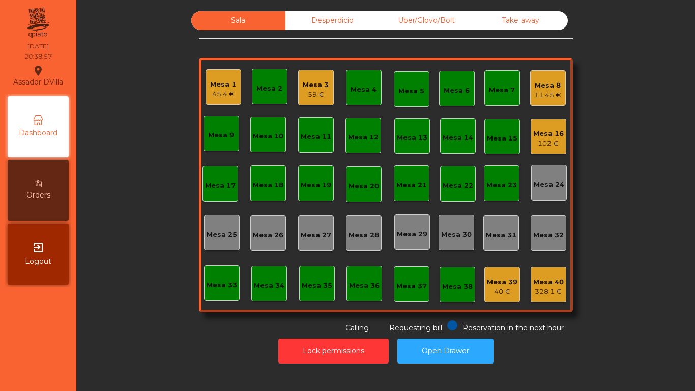
click at [224, 83] on div "Mesa 1" at bounding box center [223, 84] width 26 height 10
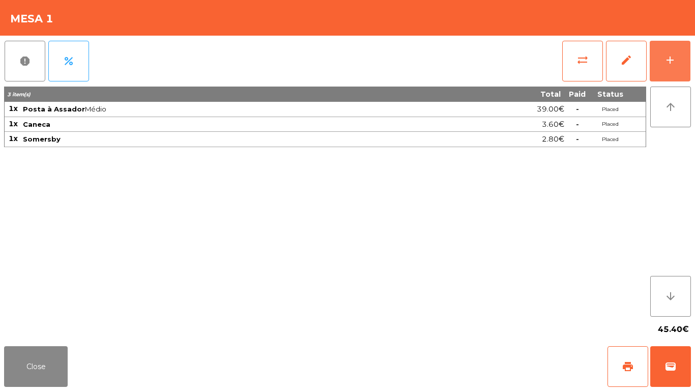
drag, startPoint x: 683, startPoint y: 54, endPoint x: 450, endPoint y: 78, distance: 234.9
click at [683, 54] on button "add" at bounding box center [670, 61] width 41 height 41
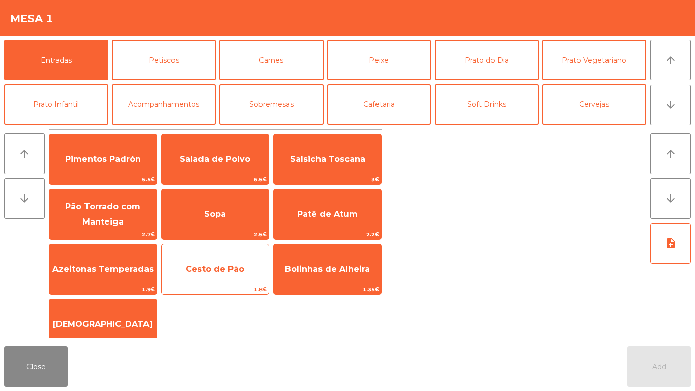
click at [206, 280] on span "Cesto de Pão" at bounding box center [215, 269] width 107 height 27
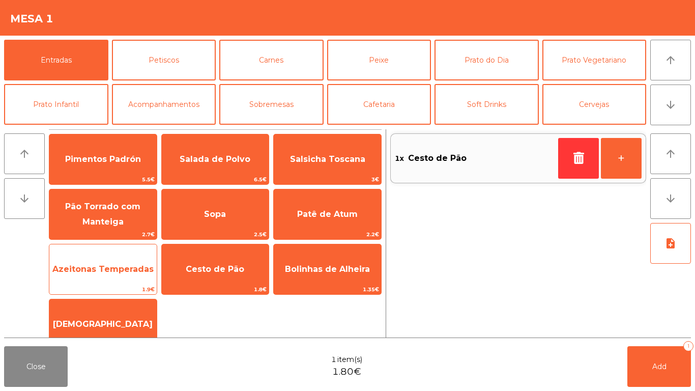
click at [108, 280] on span "Azeitonas Temperadas" at bounding box center [102, 269] width 107 height 27
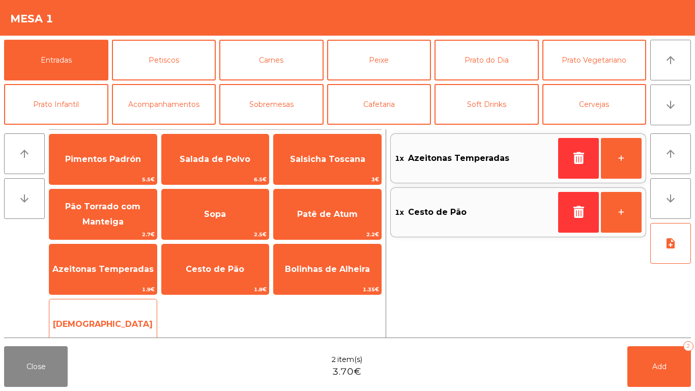
click at [125, 330] on span "[DEMOGRAPHIC_DATA]" at bounding box center [102, 324] width 107 height 27
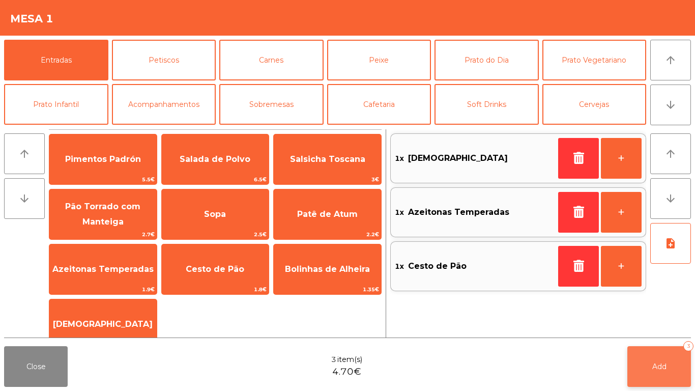
click at [661, 377] on button "Add 3" at bounding box center [660, 366] width 64 height 41
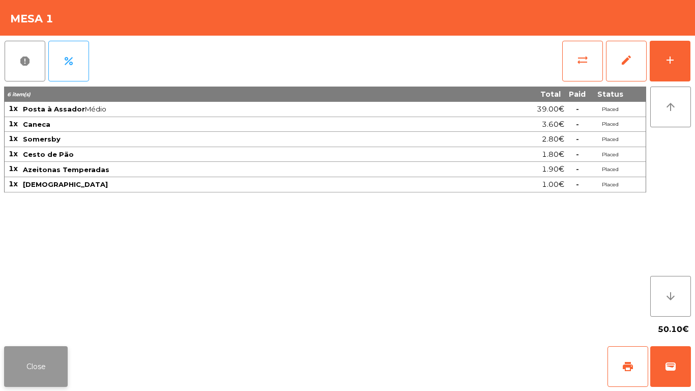
click at [41, 363] on button "Close" at bounding box center [36, 366] width 64 height 41
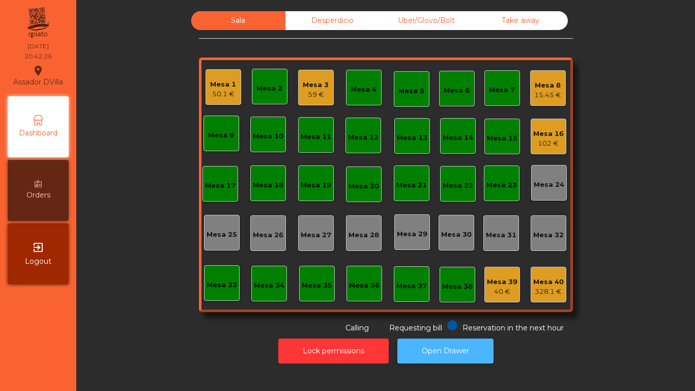
click at [444, 341] on button "Open Drawer" at bounding box center [446, 351] width 96 height 25
click at [312, 96] on div "59 €" at bounding box center [316, 95] width 26 height 10
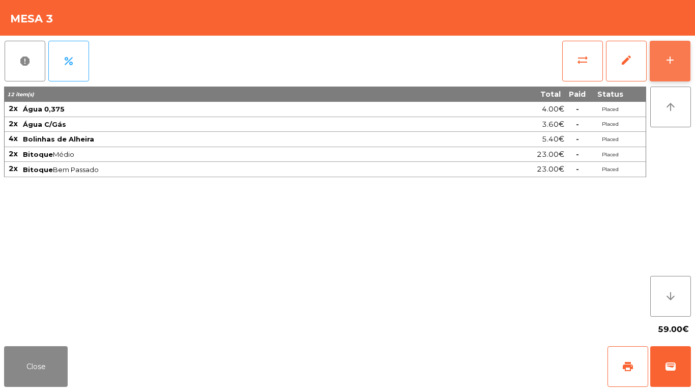
click at [684, 63] on button "add" at bounding box center [670, 61] width 41 height 41
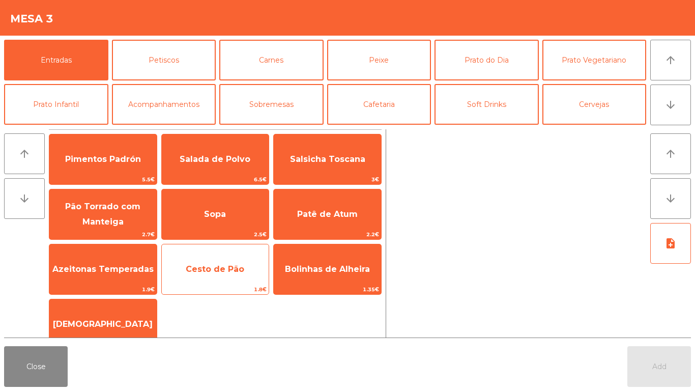
click at [241, 273] on span "Cesto de Pão" at bounding box center [215, 269] width 59 height 10
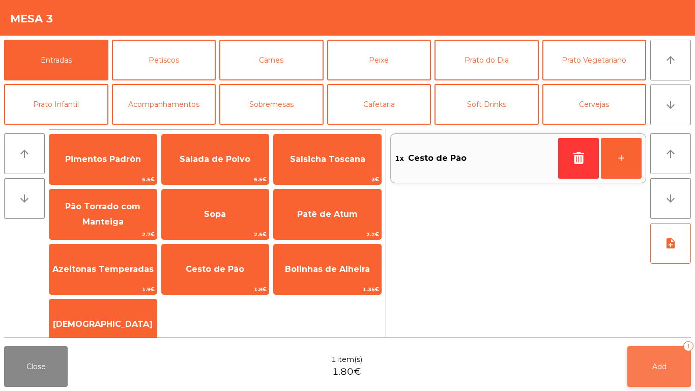
click at [678, 358] on button "Add 1" at bounding box center [660, 366] width 64 height 41
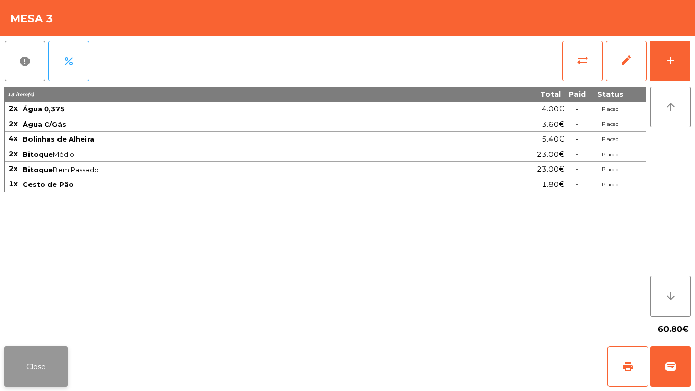
click at [22, 364] on button "Close" at bounding box center [36, 366] width 64 height 41
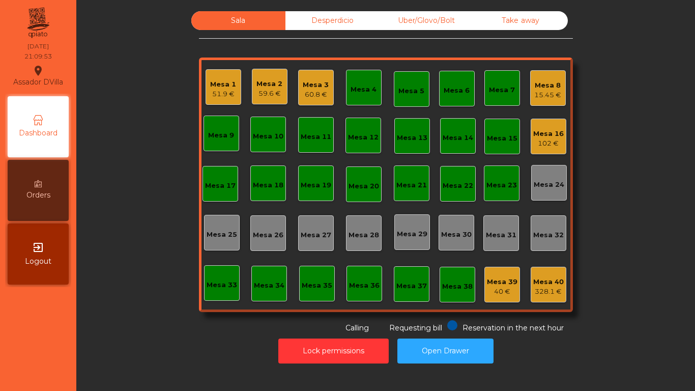
click at [551, 127] on div "Mesa 16 102 €" at bounding box center [549, 137] width 31 height 24
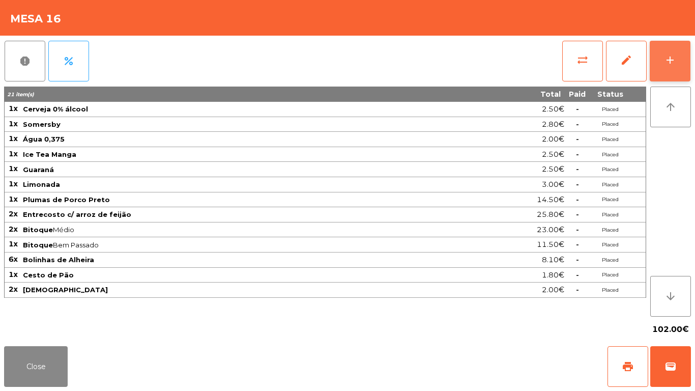
click at [687, 54] on button "add" at bounding box center [670, 61] width 41 height 41
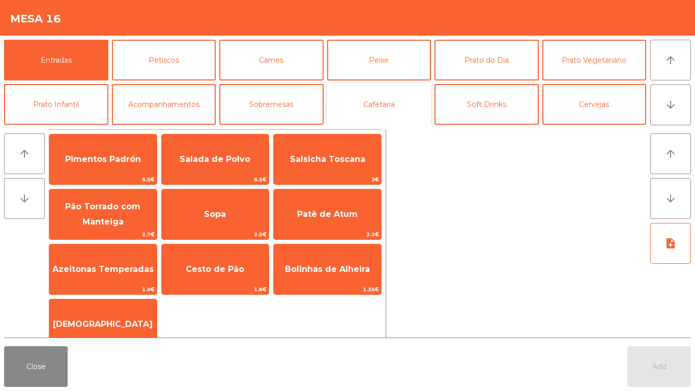
click at [388, 98] on button "Cafetaria" at bounding box center [379, 104] width 104 height 41
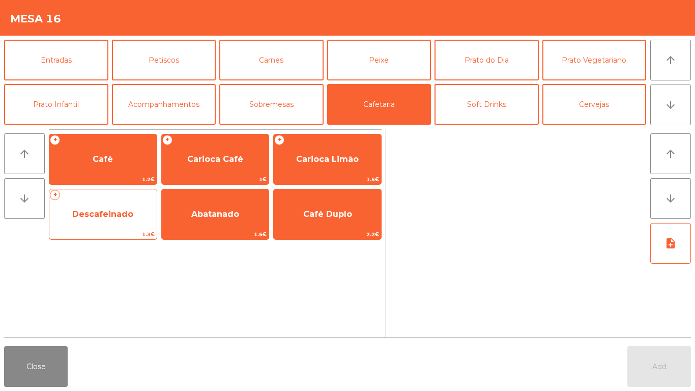
click at [102, 214] on span "Descafeinado" at bounding box center [102, 214] width 61 height 10
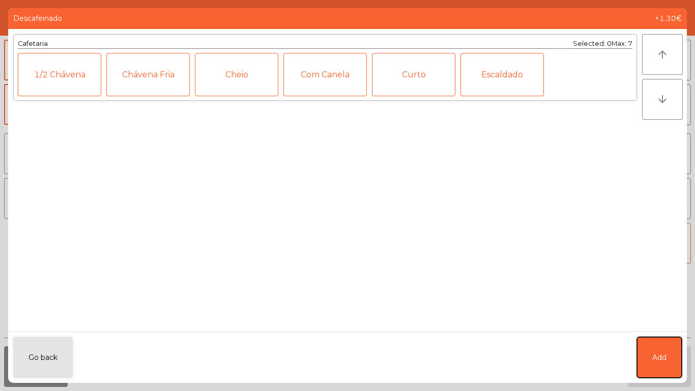
click at [659, 348] on button "Add" at bounding box center [659, 357] width 45 height 41
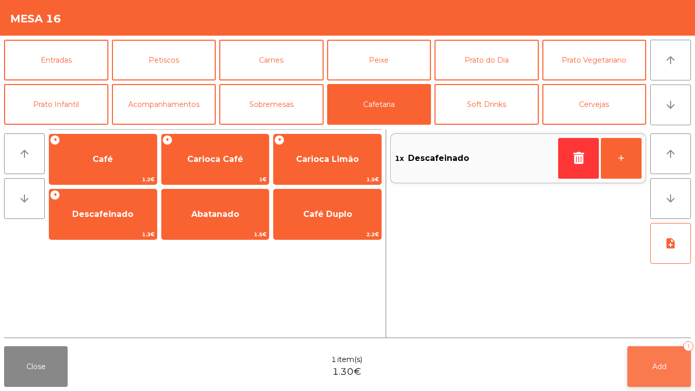
click at [658, 366] on span "Add" at bounding box center [660, 366] width 14 height 9
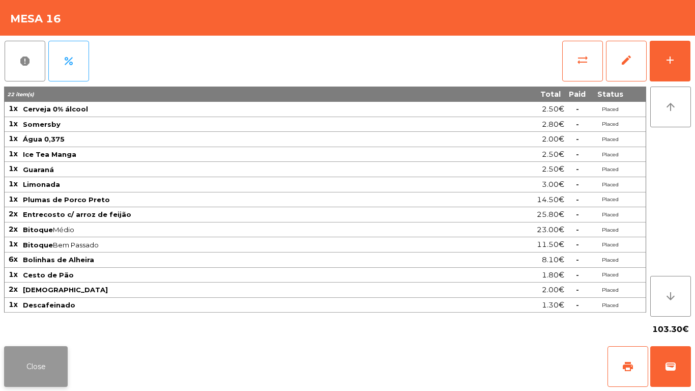
click at [21, 367] on button "Close" at bounding box center [36, 366] width 64 height 41
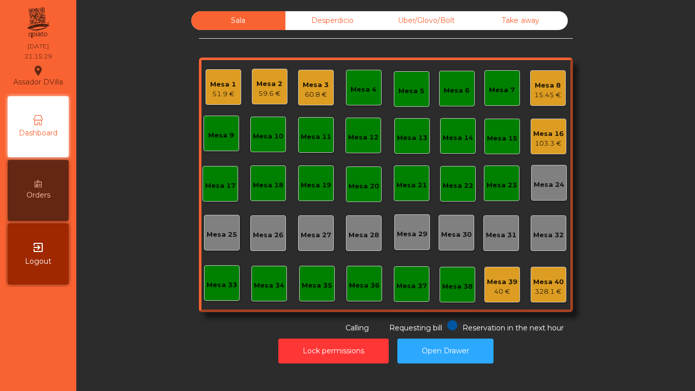
click at [361, 85] on div "Mesa 4" at bounding box center [364, 90] width 26 height 10
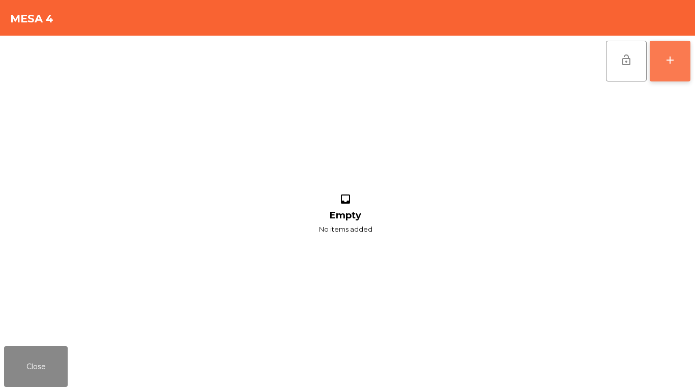
click at [690, 46] on button "add" at bounding box center [670, 61] width 41 height 41
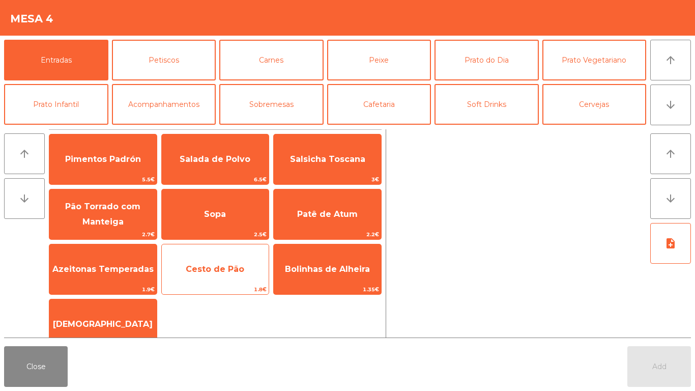
click at [190, 259] on span "Cesto de Pão" at bounding box center [215, 269] width 107 height 27
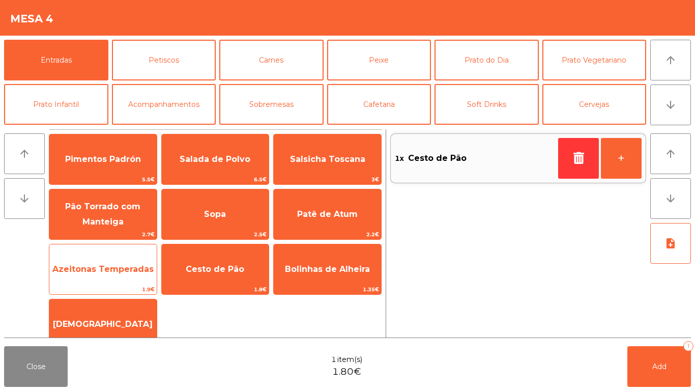
click at [103, 280] on span "Azeitonas Temperadas" at bounding box center [102, 269] width 107 height 27
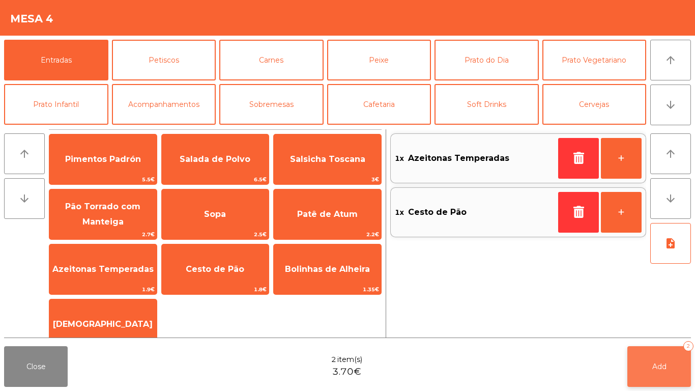
click at [655, 352] on button "Add 2" at bounding box center [660, 366] width 64 height 41
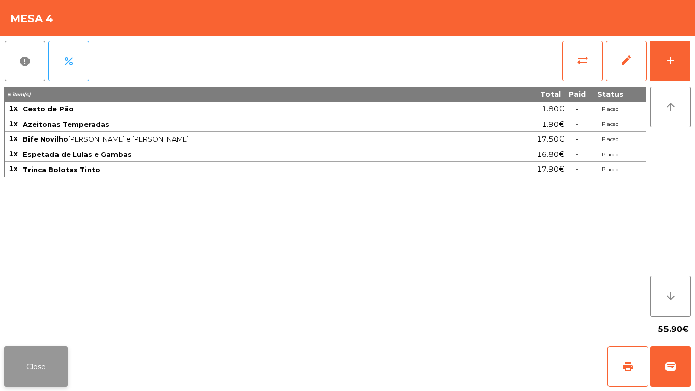
click at [41, 354] on button "Close" at bounding box center [36, 366] width 64 height 41
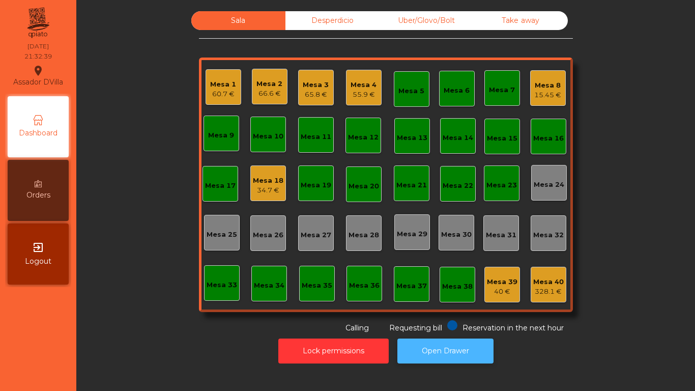
click at [446, 356] on button "Open Drawer" at bounding box center [446, 351] width 96 height 25
click at [357, 90] on div "55.9 €" at bounding box center [364, 95] width 26 height 10
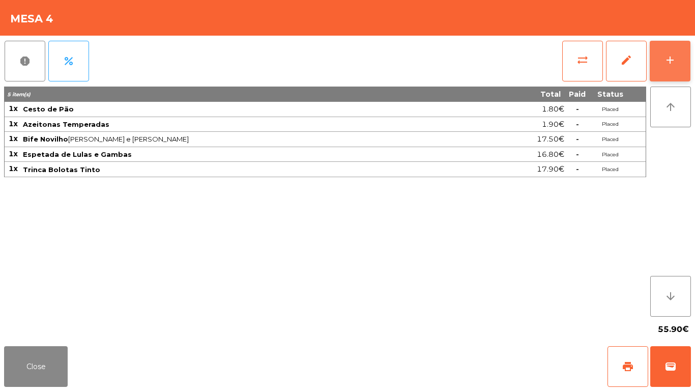
click at [685, 54] on button "add" at bounding box center [670, 61] width 41 height 41
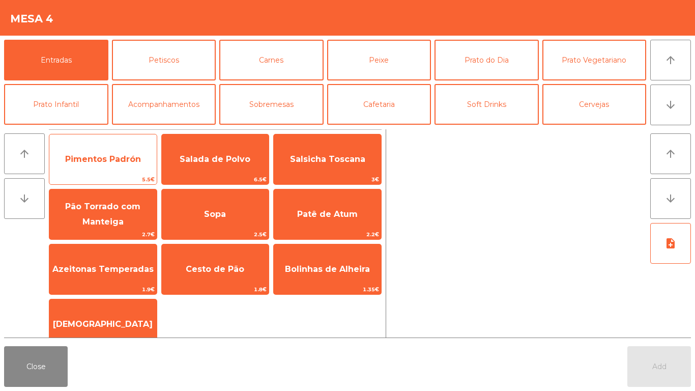
click at [104, 153] on span "Pimentos Padrón" at bounding box center [102, 159] width 107 height 27
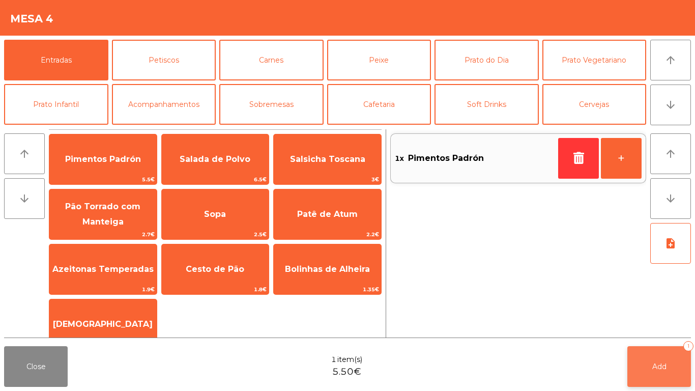
click at [647, 363] on button "Add 1" at bounding box center [660, 366] width 64 height 41
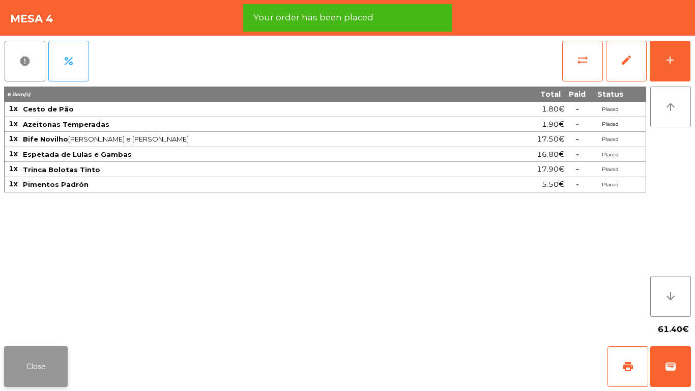
click at [41, 349] on button "Close" at bounding box center [36, 366] width 64 height 41
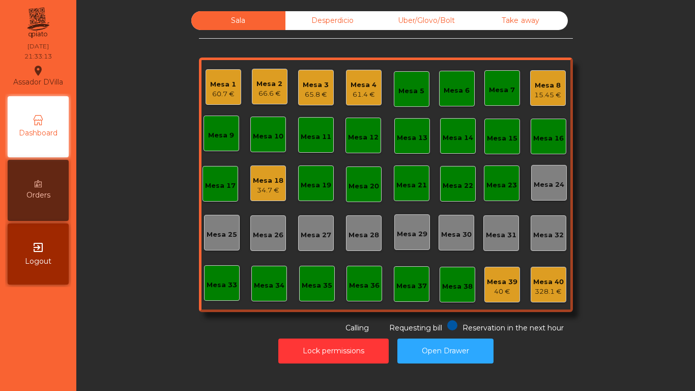
click at [252, 86] on div "Mesa 2 66.6 €" at bounding box center [270, 87] width 36 height 36
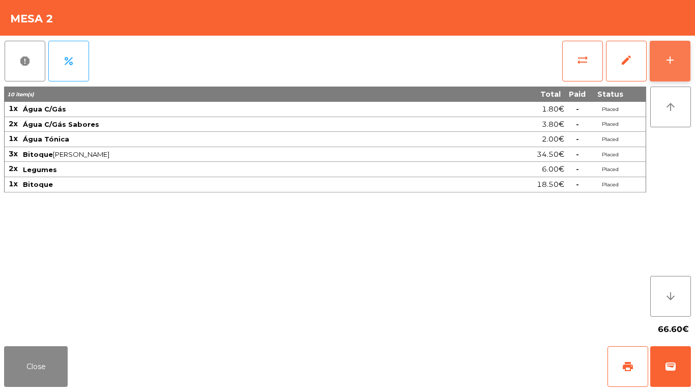
click at [676, 60] on div "add" at bounding box center [670, 60] width 12 height 12
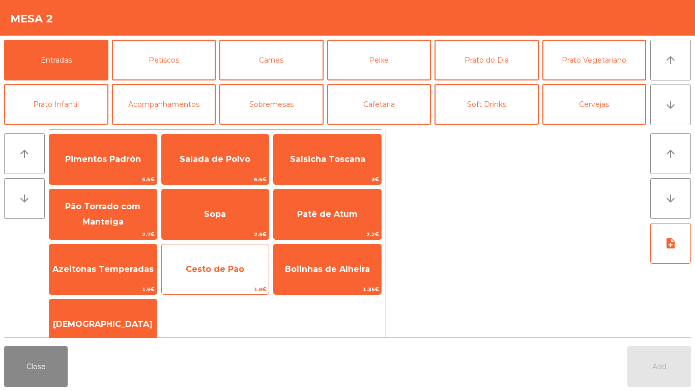
click at [198, 269] on span "Cesto de Pão" at bounding box center [215, 269] width 59 height 10
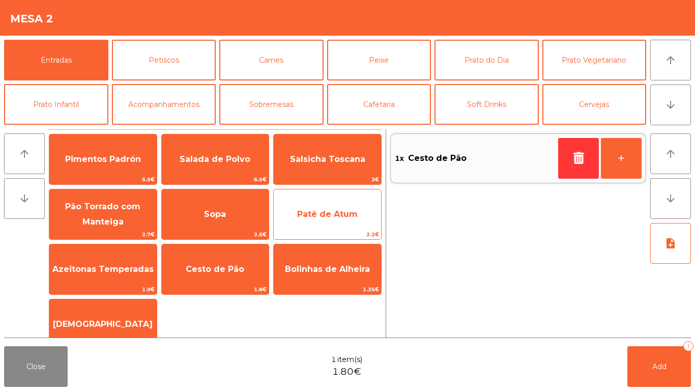
click at [323, 216] on span "Patê de Atum" at bounding box center [327, 214] width 61 height 10
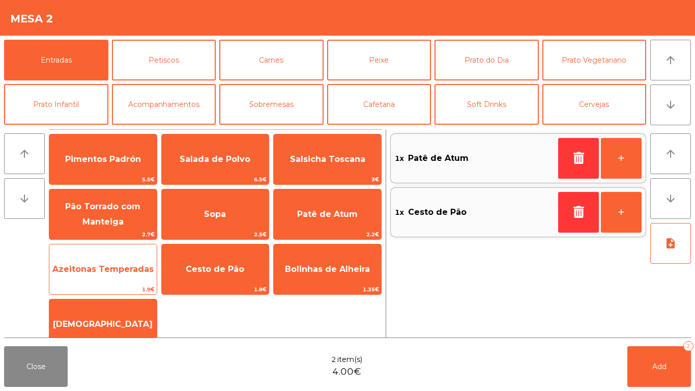
click at [116, 260] on span "Azeitonas Temperadas" at bounding box center [102, 269] width 107 height 27
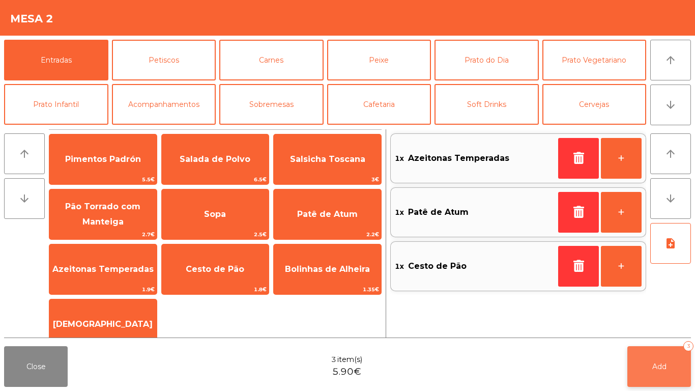
click at [659, 380] on button "Add 3" at bounding box center [660, 366] width 64 height 41
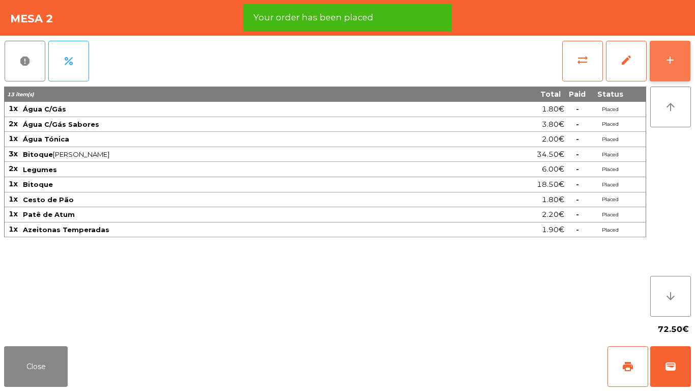
click at [688, 52] on button "add" at bounding box center [670, 61] width 41 height 41
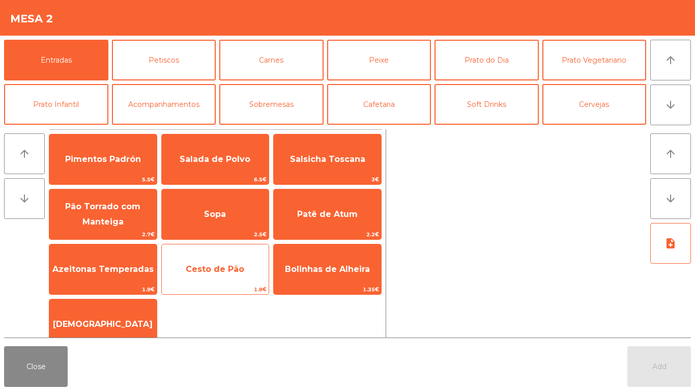
click at [223, 273] on span "Cesto de Pão" at bounding box center [215, 269] width 59 height 10
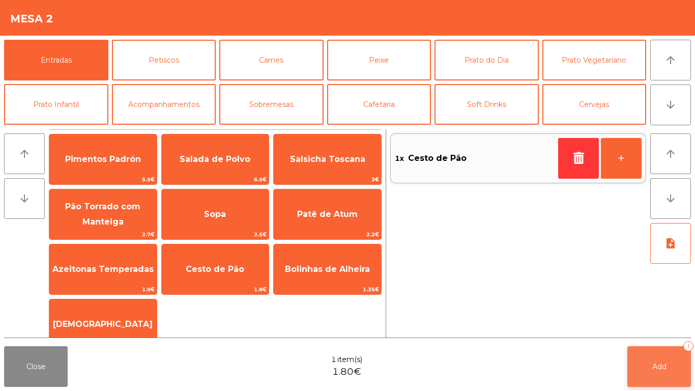
click at [680, 359] on button "Add 1" at bounding box center [660, 366] width 64 height 41
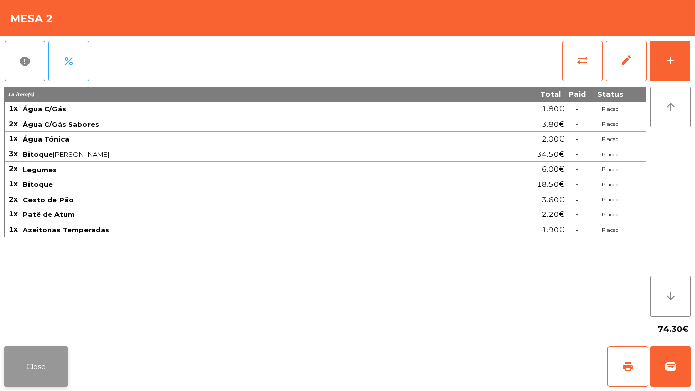
click at [47, 349] on button "Close" at bounding box center [36, 366] width 64 height 41
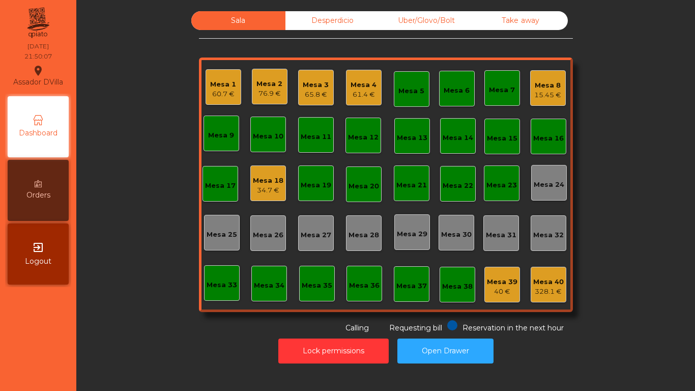
click at [275, 188] on div "34.7 €" at bounding box center [268, 190] width 31 height 10
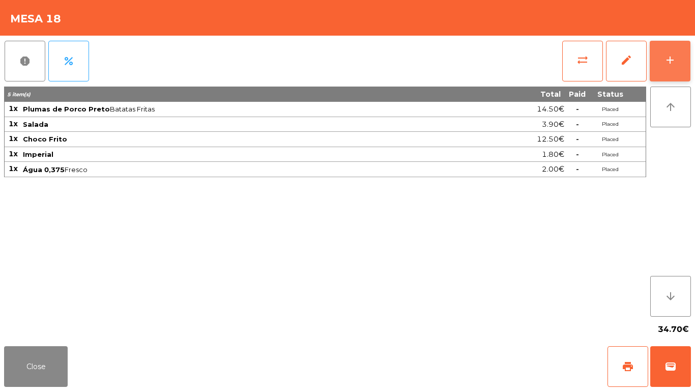
click at [685, 59] on button "add" at bounding box center [670, 61] width 41 height 41
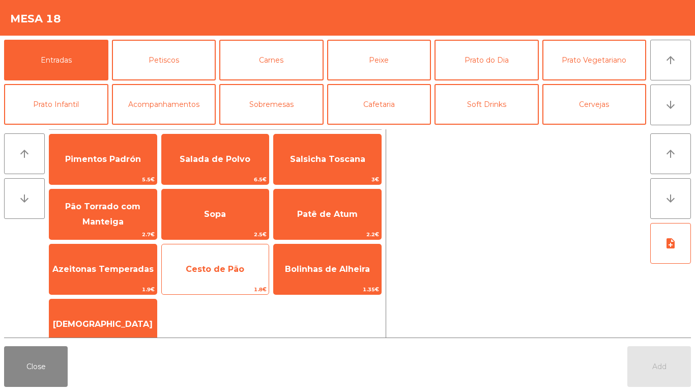
click at [226, 267] on span "Cesto de Pão" at bounding box center [215, 269] width 59 height 10
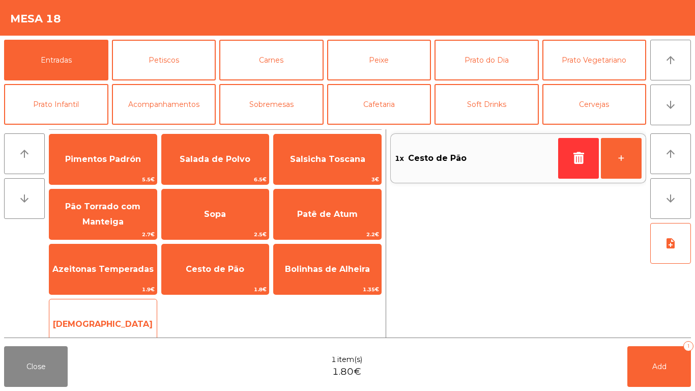
click at [115, 314] on span "[DEMOGRAPHIC_DATA]" at bounding box center [102, 324] width 107 height 27
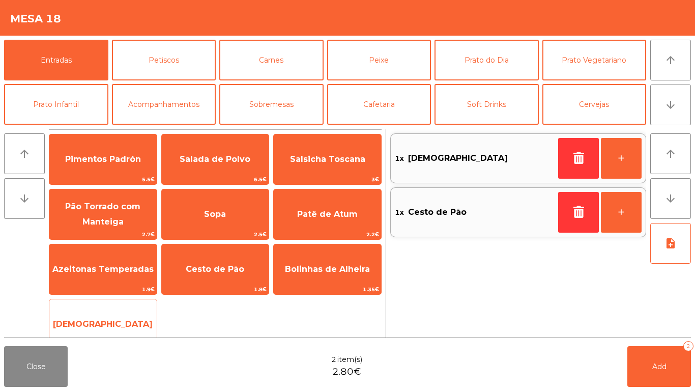
click at [120, 317] on span "[DEMOGRAPHIC_DATA]" at bounding box center [102, 324] width 107 height 27
click at [120, 324] on span "[DEMOGRAPHIC_DATA]" at bounding box center [103, 324] width 100 height 10
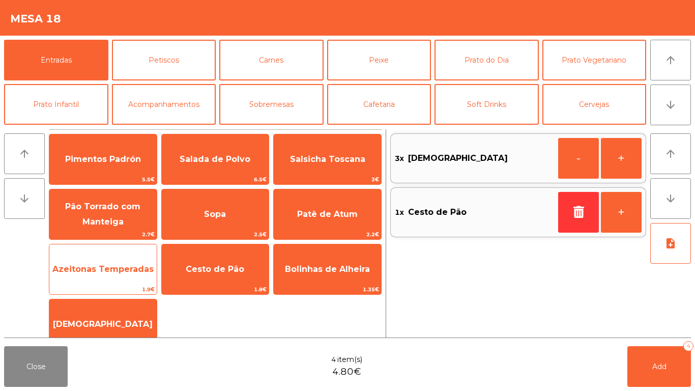
click at [104, 272] on span "Azeitonas Temperadas" at bounding box center [102, 269] width 101 height 10
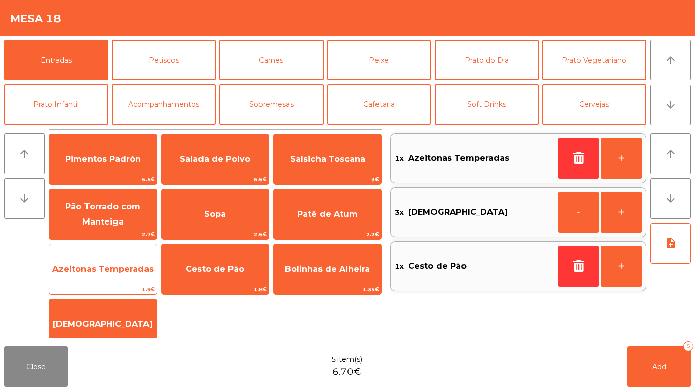
click at [695, 391] on div "Close 5 item(s) 6.70€ Add 5" at bounding box center [347, 366] width 695 height 49
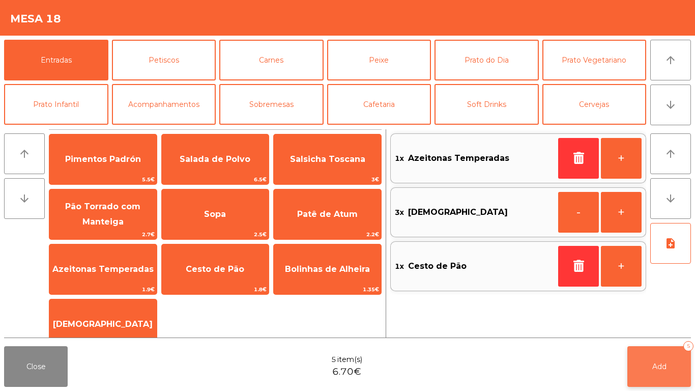
click at [661, 362] on span "Add" at bounding box center [660, 366] width 14 height 9
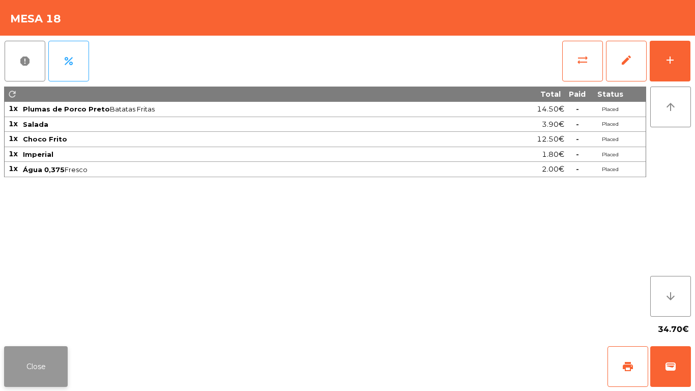
click at [35, 371] on button "Close" at bounding box center [36, 366] width 64 height 41
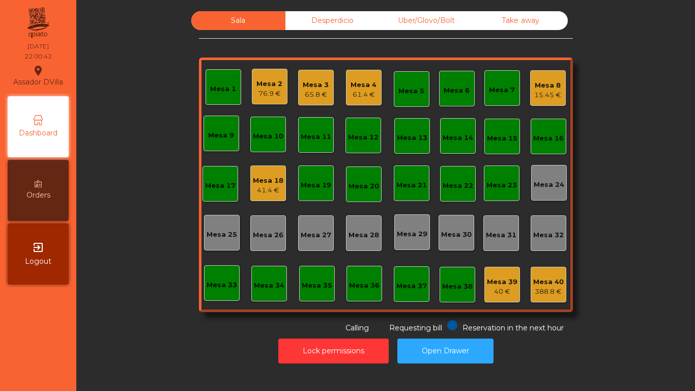
click at [419, 325] on span "Requesting bill" at bounding box center [415, 327] width 53 height 9
click at [461, 342] on button "Open Drawer" at bounding box center [446, 351] width 96 height 25
click at [258, 183] on div "Mesa 18" at bounding box center [268, 181] width 31 height 10
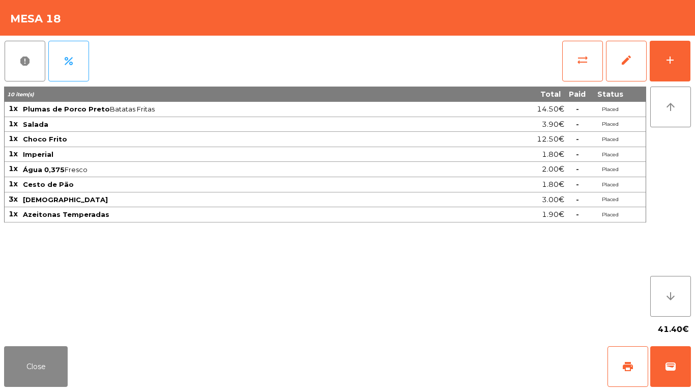
click at [692, 48] on div "report percent sync_alt edit add 10 item(s) Total Paid Status 1x Plumas de Porc…" at bounding box center [347, 189] width 695 height 307
click at [682, 62] on button "add" at bounding box center [670, 61] width 41 height 41
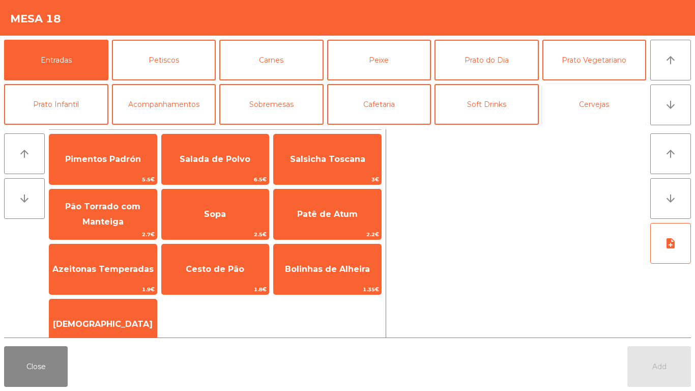
click at [610, 102] on button "Cervejas" at bounding box center [595, 104] width 104 height 41
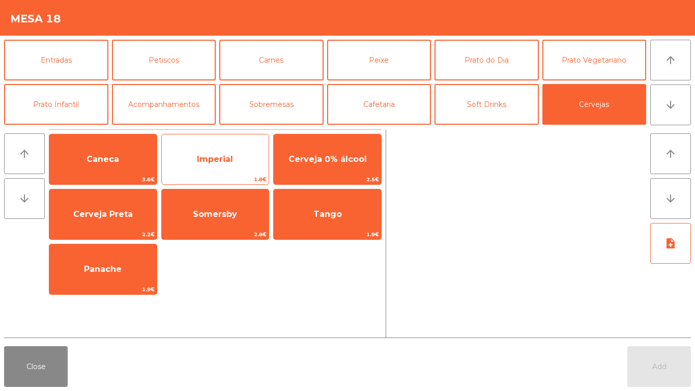
click at [210, 164] on span "Imperial" at bounding box center [215, 159] width 107 height 27
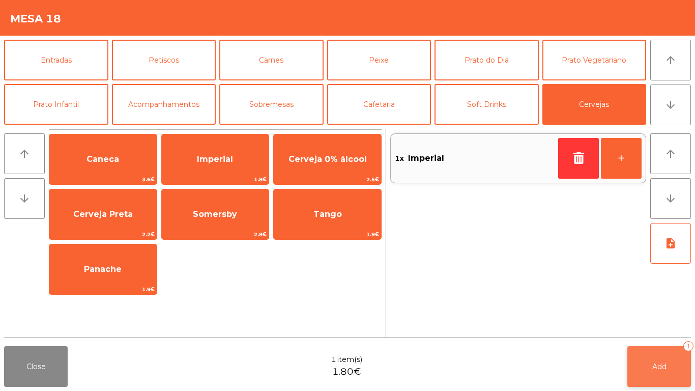
click at [657, 357] on button "Add 1" at bounding box center [660, 366] width 64 height 41
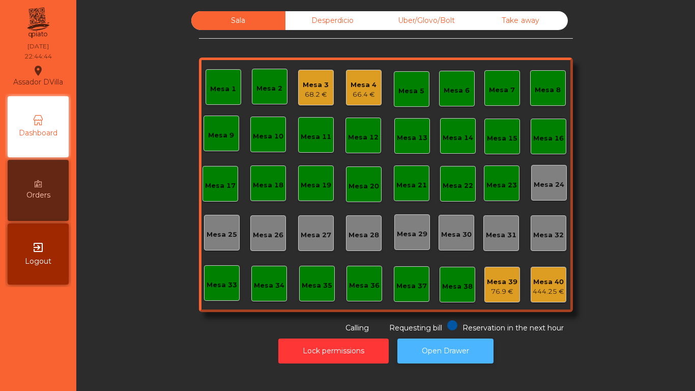
click at [468, 349] on button "Open Drawer" at bounding box center [446, 351] width 96 height 25
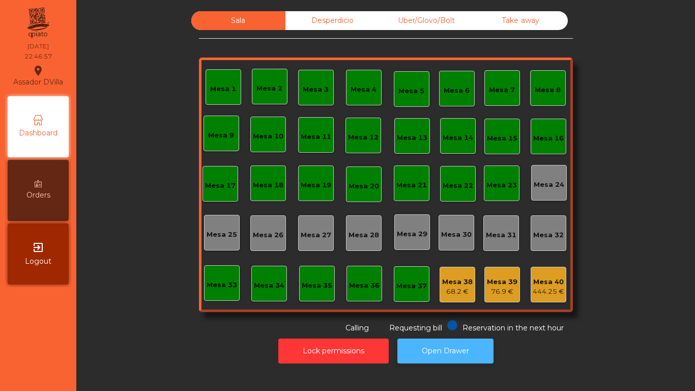
click at [467, 351] on button "Open Drawer" at bounding box center [446, 351] width 96 height 25
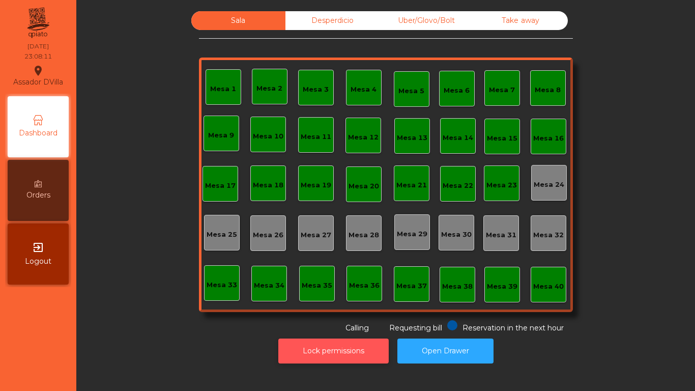
click at [331, 348] on button "Lock permissions" at bounding box center [334, 351] width 110 height 25
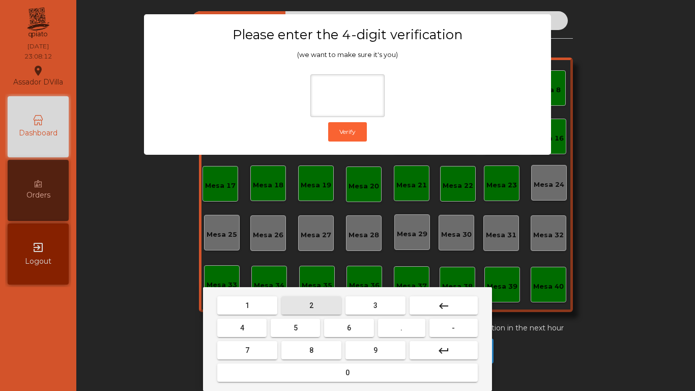
click at [300, 300] on button "2" at bounding box center [312, 305] width 60 height 18
drag, startPoint x: 259, startPoint y: 321, endPoint x: 355, endPoint y: 323, distance: 96.8
click at [259, 322] on button "4" at bounding box center [241, 328] width 49 height 18
click at [356, 323] on button "6" at bounding box center [348, 328] width 49 height 18
click at [371, 355] on button "9" at bounding box center [376, 350] width 60 height 18
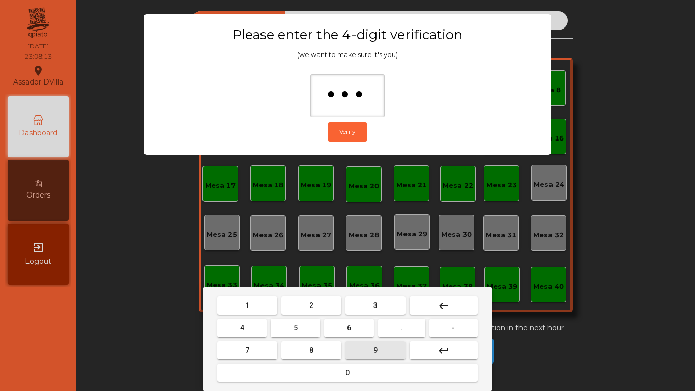
type input "****"
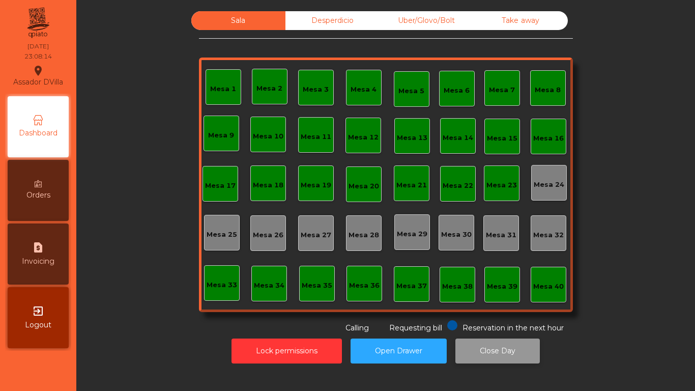
click at [469, 352] on button "Close Day" at bounding box center [498, 351] width 85 height 25
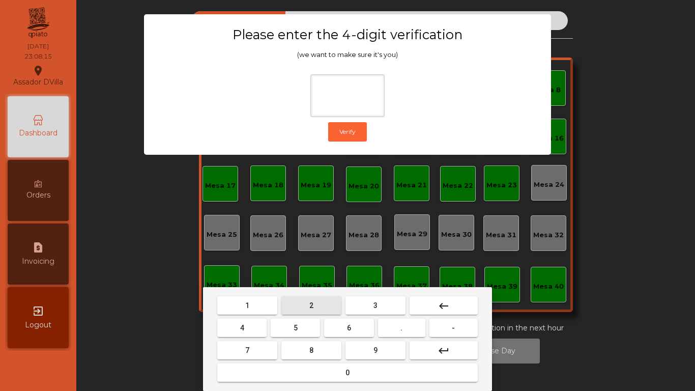
click at [302, 303] on button "2" at bounding box center [312, 305] width 60 height 18
click at [257, 323] on button "4" at bounding box center [241, 328] width 49 height 18
drag, startPoint x: 339, startPoint y: 326, endPoint x: 344, endPoint y: 331, distance: 6.5
click at [343, 329] on button "6" at bounding box center [348, 328] width 49 height 18
click at [363, 349] on button "9" at bounding box center [376, 350] width 60 height 18
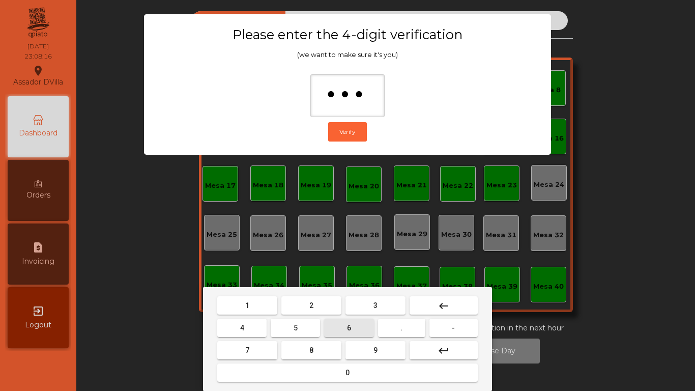
type input "****"
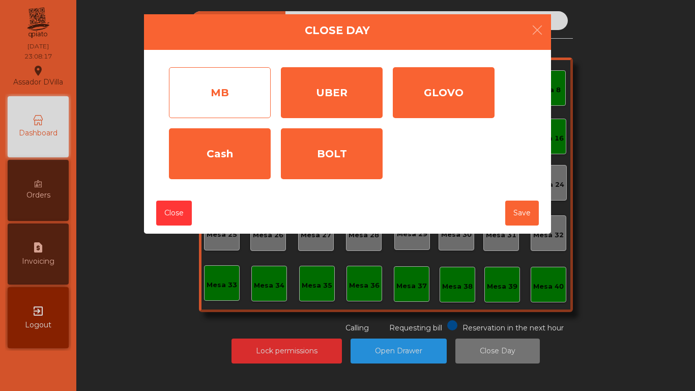
drag, startPoint x: 229, startPoint y: 97, endPoint x: 237, endPoint y: 99, distance: 7.9
click at [237, 99] on div "MB" at bounding box center [220, 92] width 102 height 51
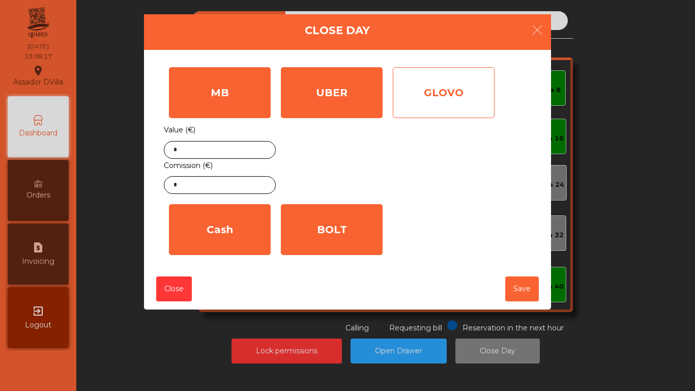
click at [457, 104] on div "GLOVO" at bounding box center [444, 92] width 102 height 51
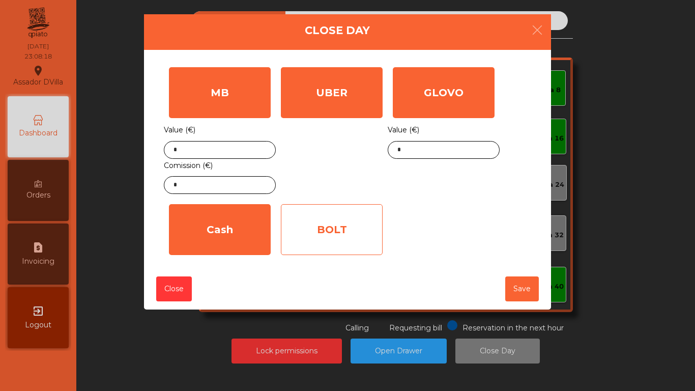
click at [347, 212] on div "BOLT" at bounding box center [332, 229] width 102 height 51
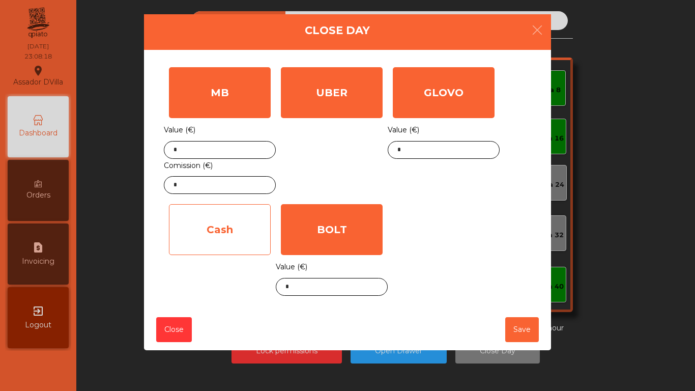
click at [255, 233] on div "Cash" at bounding box center [220, 229] width 102 height 51
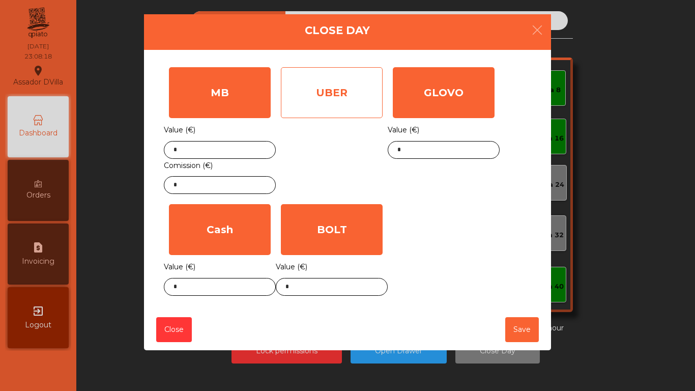
drag, startPoint x: 369, startPoint y: 73, endPoint x: 352, endPoint y: 112, distance: 42.2
click at [369, 77] on div "UBER" at bounding box center [332, 92] width 102 height 51
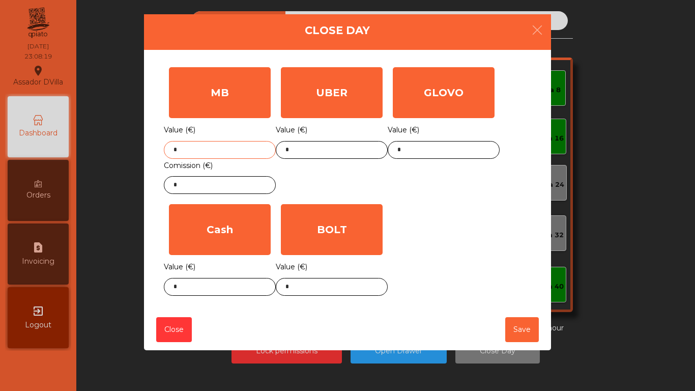
click at [230, 156] on input "*" at bounding box center [220, 150] width 112 height 18
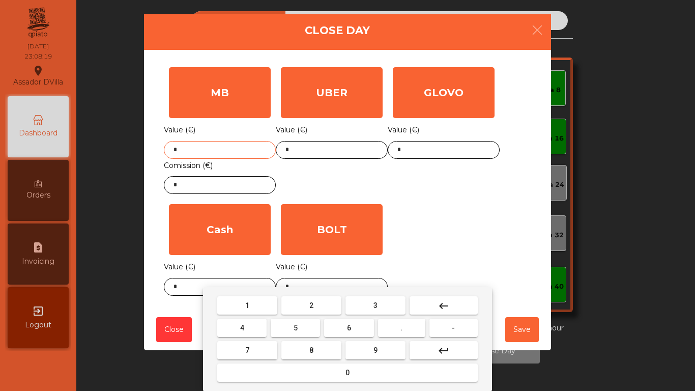
click at [230, 156] on input "*" at bounding box center [220, 150] width 112 height 18
type input "****"
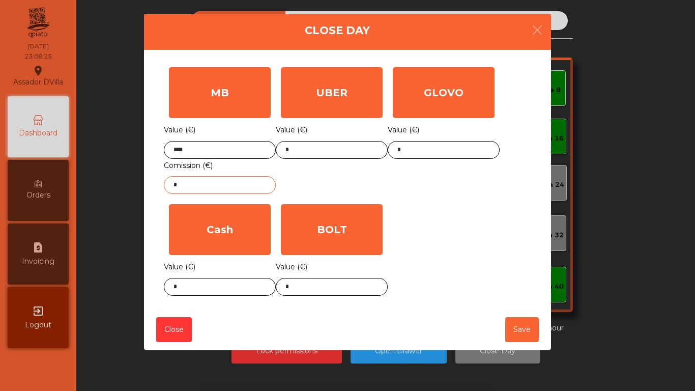
click at [226, 183] on input "*" at bounding box center [220, 185] width 112 height 18
click at [225, 183] on input "*" at bounding box center [220, 185] width 112 height 18
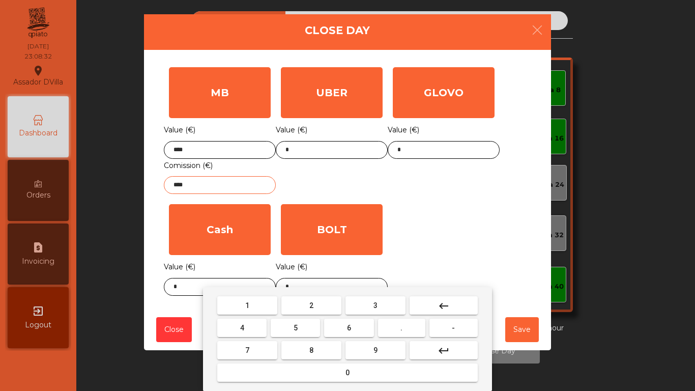
type input "****"
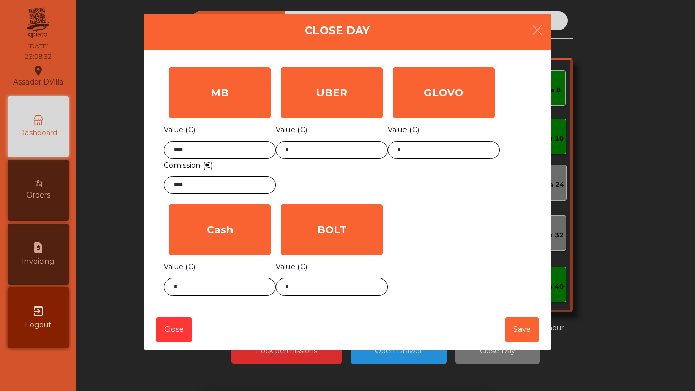
click at [307, 176] on div "UBER Value (€) *" at bounding box center [332, 130] width 112 height 137
click at [233, 152] on input "****" at bounding box center [220, 150] width 112 height 18
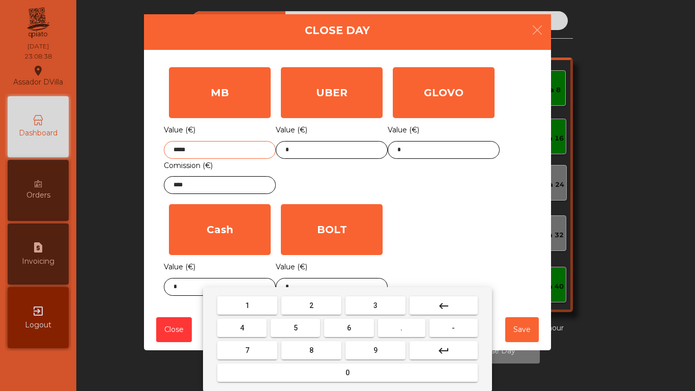
type input "****"
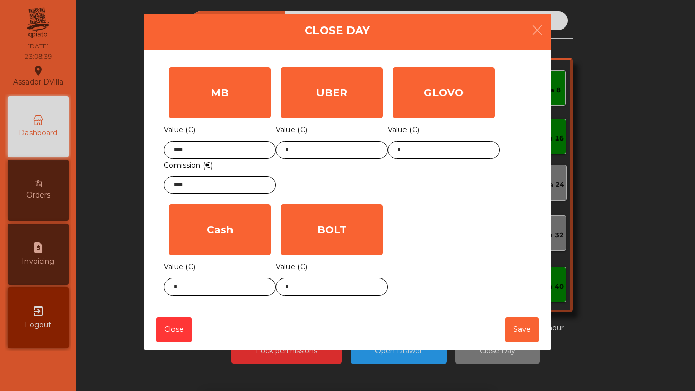
click at [462, 236] on div "MB Value (€) **** Comission (€) **** UBER Value (€) * GLOVO Value (€) * Cash Va…" at bounding box center [348, 181] width 368 height 239
click at [421, 146] on input "*" at bounding box center [444, 150] width 112 height 18
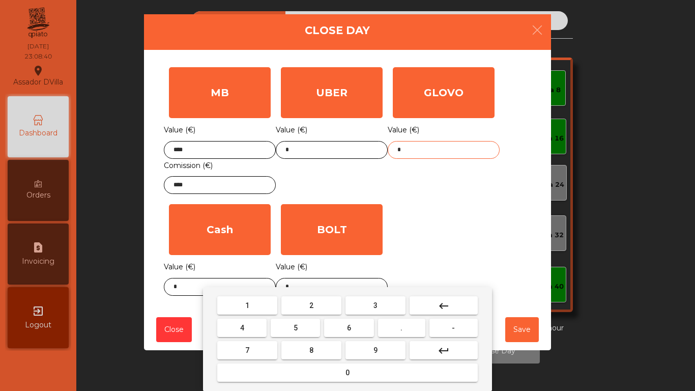
click at [421, 146] on input "*" at bounding box center [444, 150] width 112 height 18
type input "******"
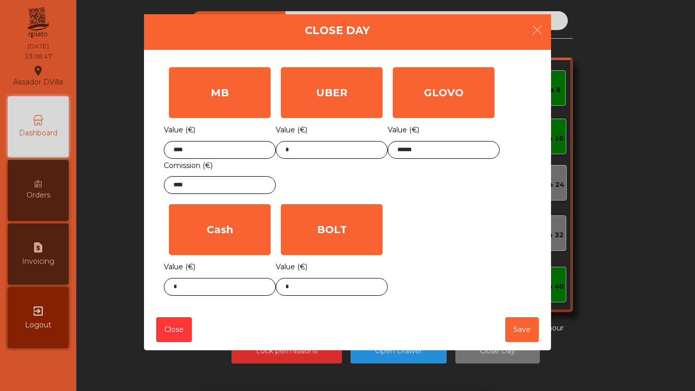
click at [426, 220] on div "MB Value (€) **** Comission (€) **** UBER Value (€) * GLOVO Value (€) ****** Ca…" at bounding box center [348, 181] width 368 height 239
click at [331, 288] on body "Assador DVilla location_on 24/08/2025 23:08:48 Dashboard Orders request_page In…" at bounding box center [347, 195] width 695 height 391
click at [331, 288] on div "1 2 3 keyboard_backspace 4 5 6 . - 7 8 9 keyboard_return 0" at bounding box center [347, 339] width 695 height 104
click at [329, 288] on body "Assador DVilla location_on 24/08/2025 23:08:49 Dashboard Orders request_page In…" at bounding box center [347, 195] width 695 height 391
click at [329, 288] on div "1 2 3 keyboard_backspace 4 5 6 . - 7 8 9 keyboard_return 0" at bounding box center [347, 339] width 695 height 104
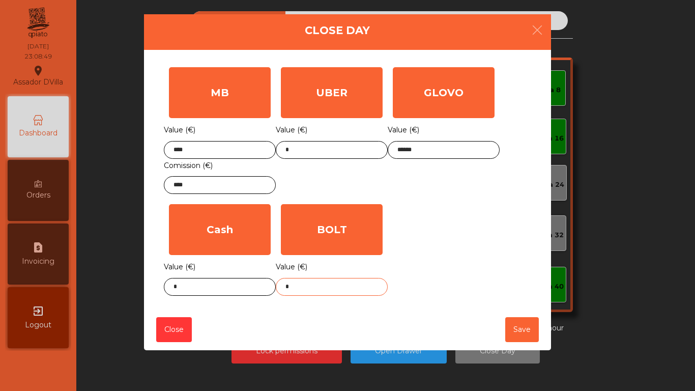
click at [327, 287] on input "*" at bounding box center [332, 287] width 112 height 18
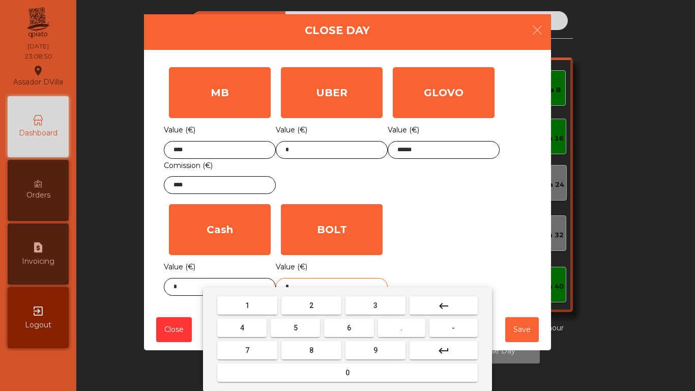
click at [326, 286] on input "*" at bounding box center [332, 287] width 112 height 18
type input "*****"
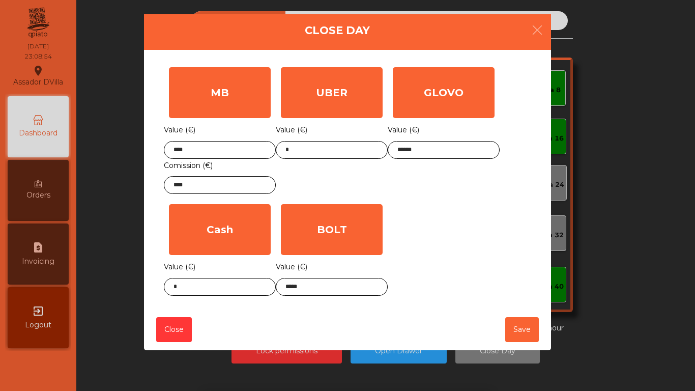
click at [420, 239] on div "MB Value (€) **** Comission (€) **** UBER Value (€) * GLOVO Value (€) ****** Ca…" at bounding box center [348, 181] width 368 height 239
click at [204, 289] on body "Assador DVilla location_on 24/08/2025 23:08:55 Dashboard Orders request_page In…" at bounding box center [347, 195] width 695 height 391
click at [204, 289] on div "1 2 3 keyboard_backspace 4 5 6 . - 7 8 9 keyboard_return 0" at bounding box center [347, 339] width 695 height 104
click at [204, 289] on body "Assador DVilla location_on 24/08/2025 23:08:55 Dashboard Orders request_page In…" at bounding box center [347, 195] width 695 height 391
click at [204, 289] on div "1 2 3 keyboard_backspace 4 5 6 . - 7 8 9 keyboard_return 0" at bounding box center [347, 339] width 695 height 104
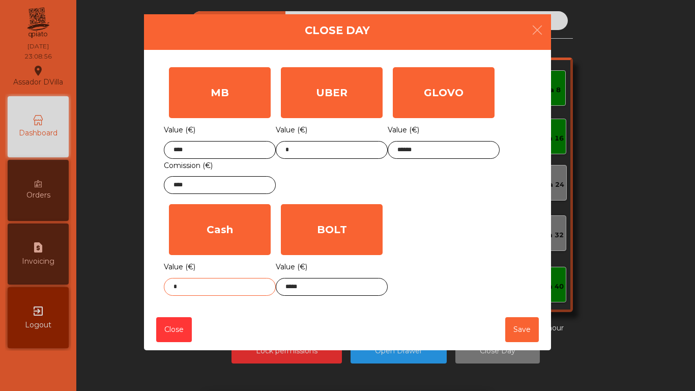
click at [203, 287] on body "Assador DVilla location_on 24/08/2025 23:08:56 Dashboard Orders request_page In…" at bounding box center [347, 195] width 695 height 391
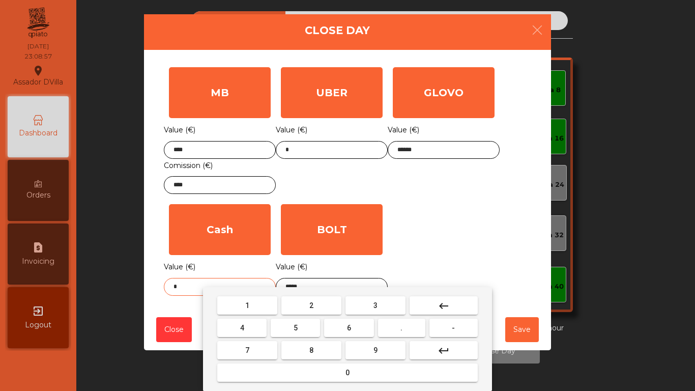
click at [185, 286] on input "*" at bounding box center [220, 287] width 112 height 18
type input "****"
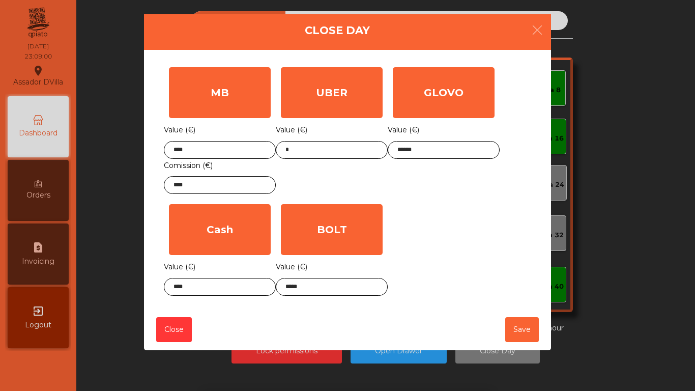
click at [477, 217] on div "MB Value (€) **** Comission (€) **** UBER Value (€) * GLOVO Value (€) ****** Ca…" at bounding box center [348, 181] width 368 height 239
click at [519, 338] on button "Save" at bounding box center [523, 329] width 34 height 25
